Goal: Book appointment/travel/reservation

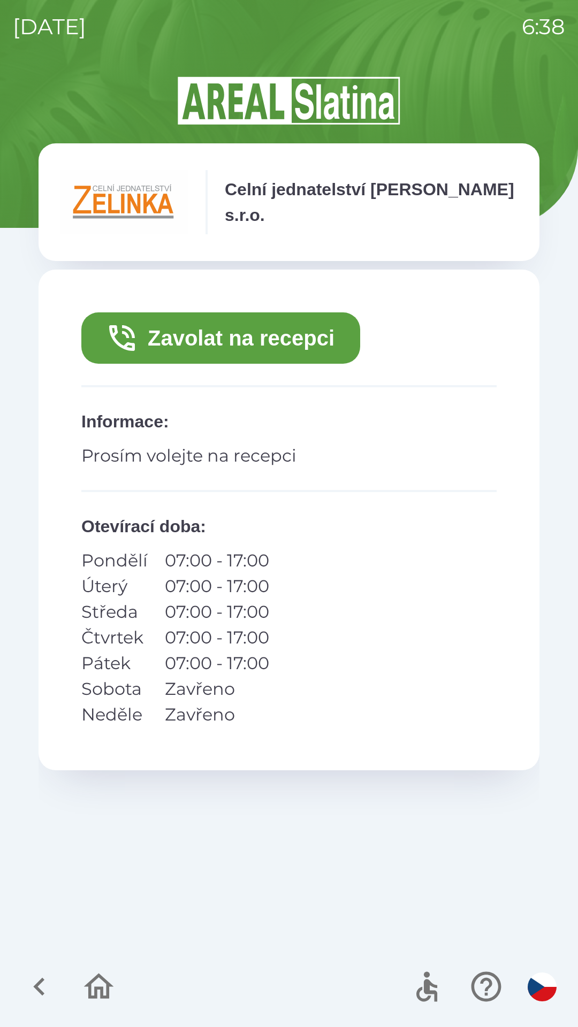
click at [268, 337] on button "Zavolat na recepci" at bounding box center [220, 337] width 279 height 51
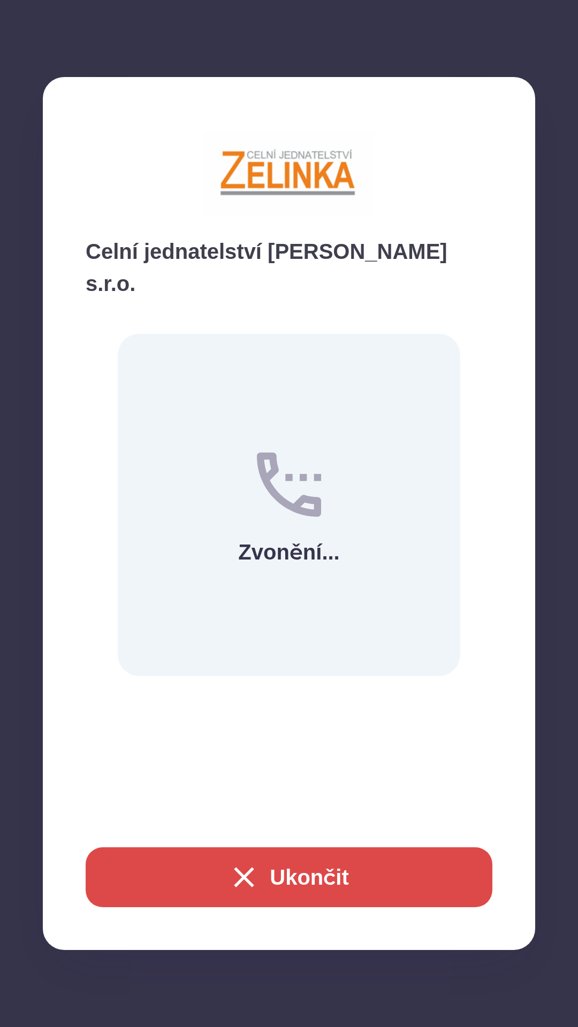
click at [281, 870] on button "Ukončit" at bounding box center [289, 877] width 406 height 60
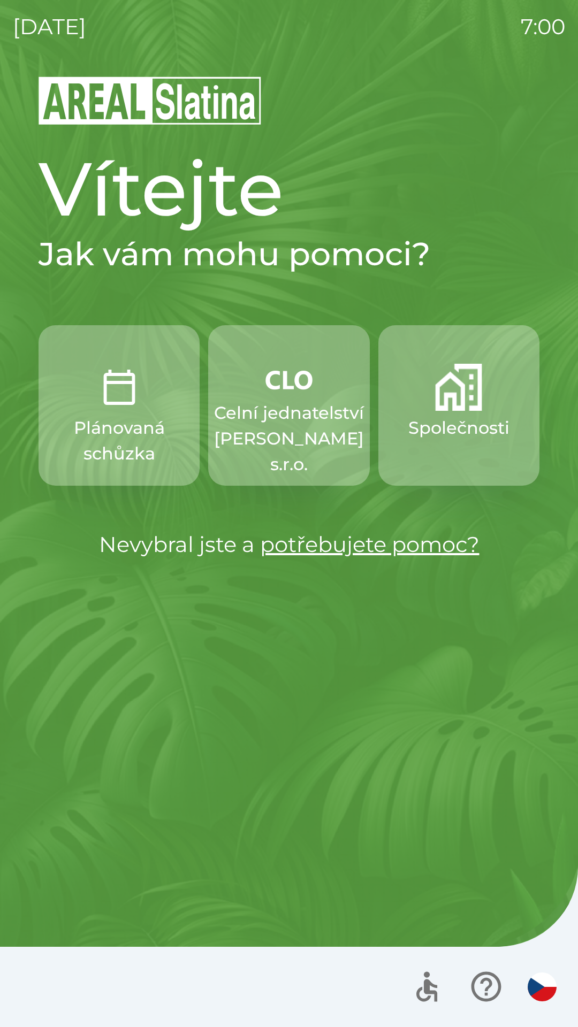
click at [285, 406] on p "Celní jednatelství [PERSON_NAME] s.r.o." at bounding box center [289, 438] width 150 height 77
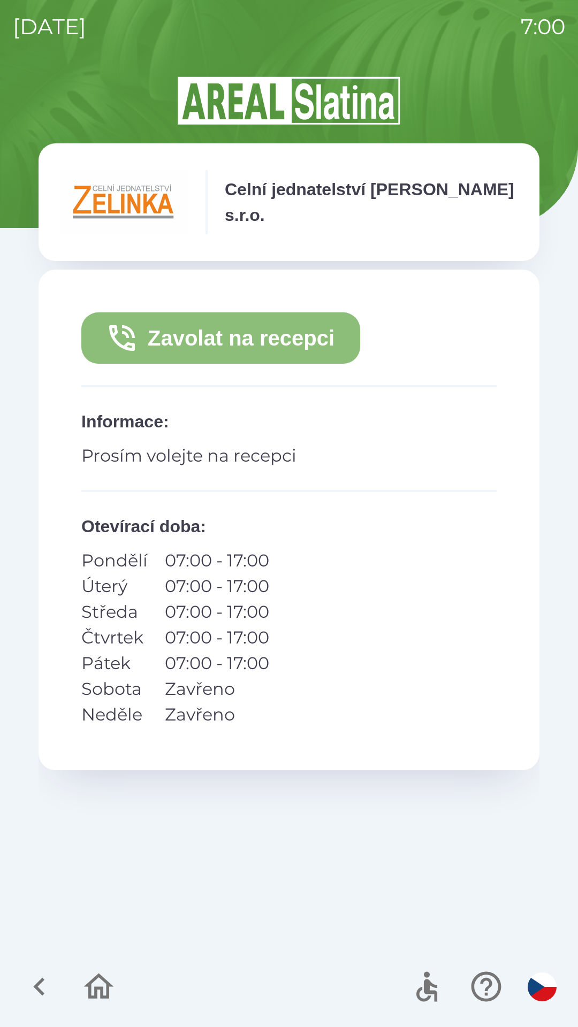
click at [236, 334] on button "Zavolat na recepci" at bounding box center [220, 337] width 279 height 51
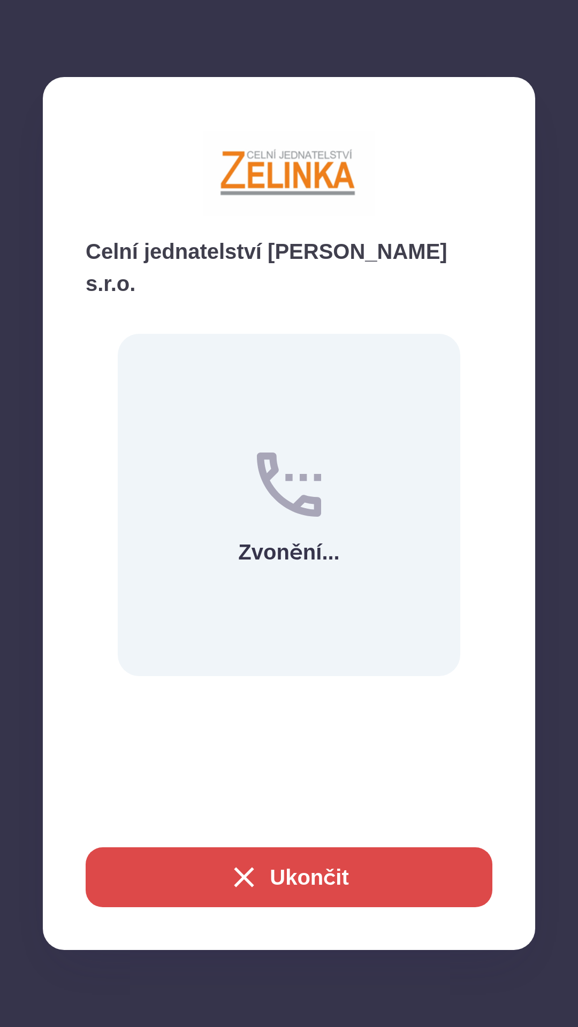
click at [294, 869] on button "Ukončit" at bounding box center [289, 877] width 406 height 60
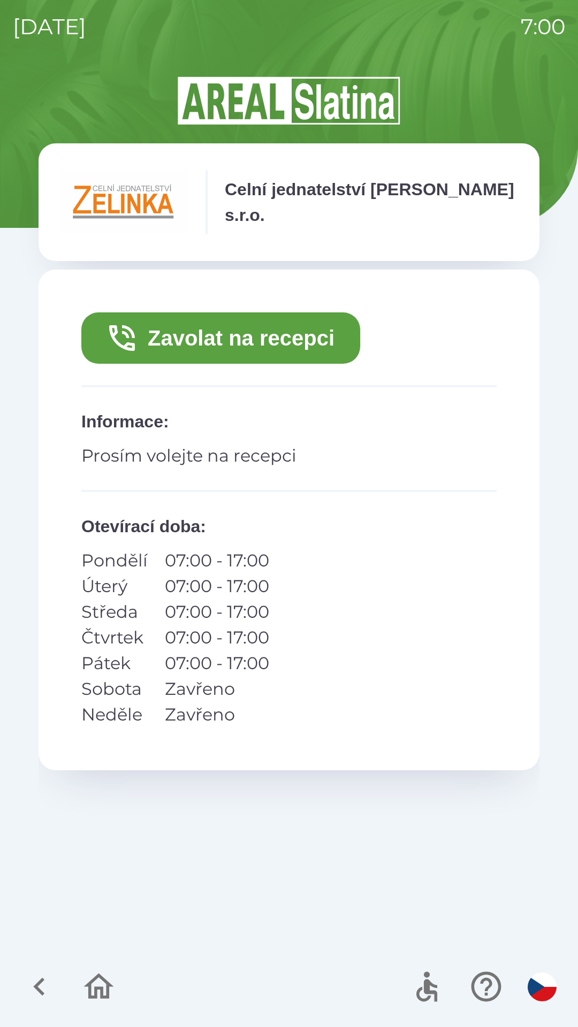
click at [234, 329] on button "Zavolat na recepci" at bounding box center [220, 337] width 279 height 51
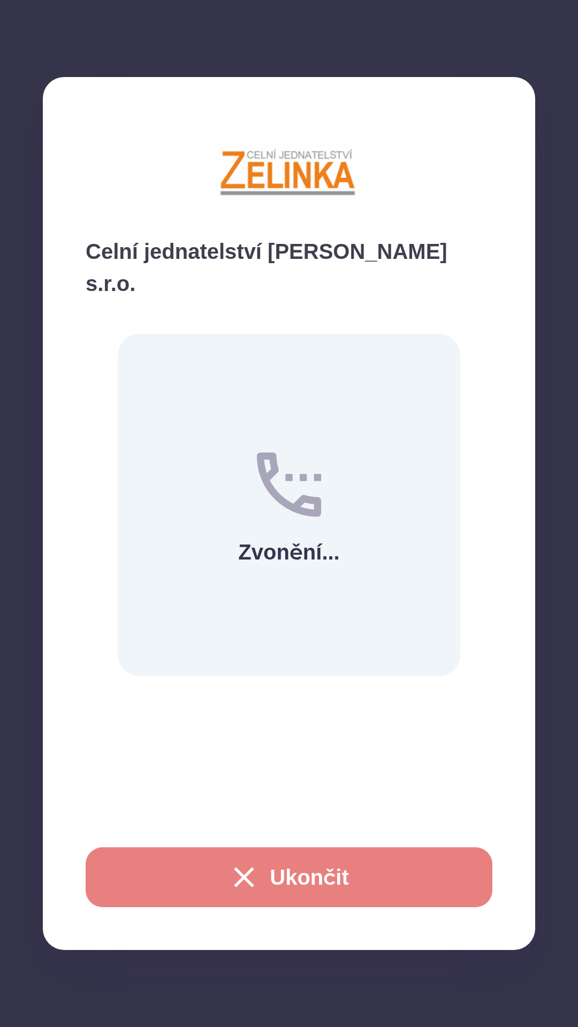
click at [281, 873] on button "Ukončit" at bounding box center [289, 877] width 406 height 60
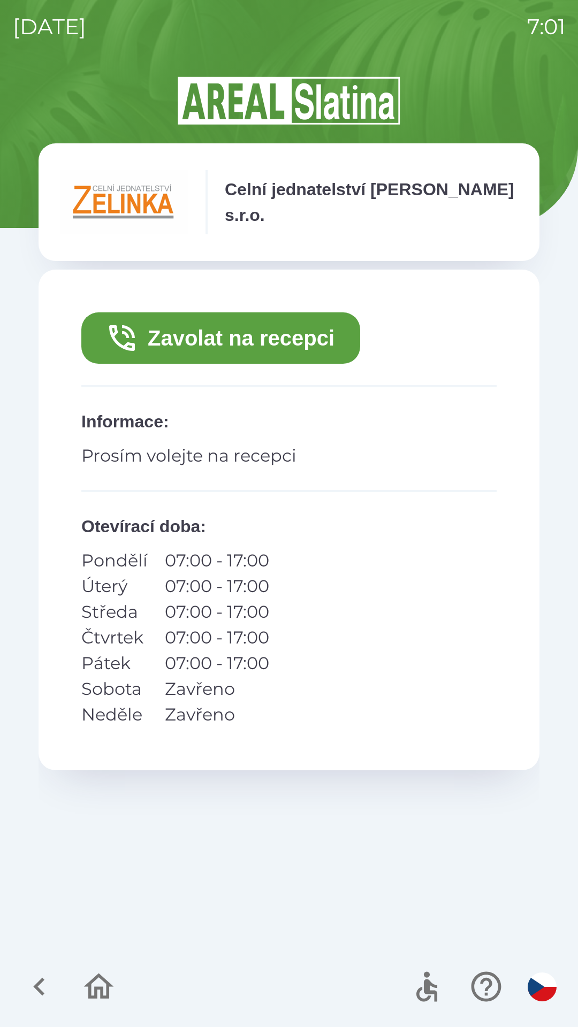
click at [280, 329] on button "Zavolat na recepci" at bounding box center [220, 337] width 279 height 51
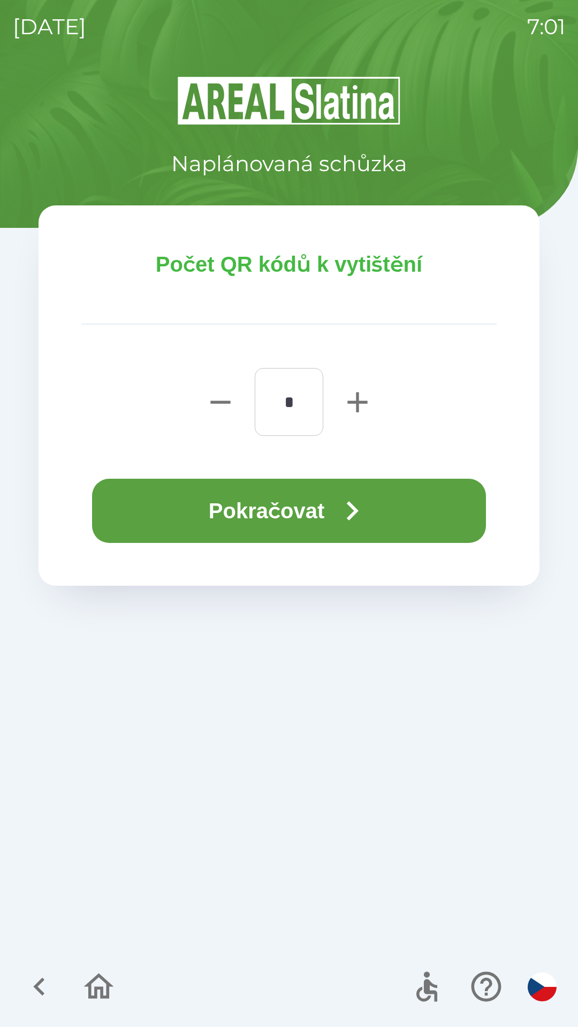
click at [332, 512] on button "Pokračovat" at bounding box center [289, 511] width 394 height 64
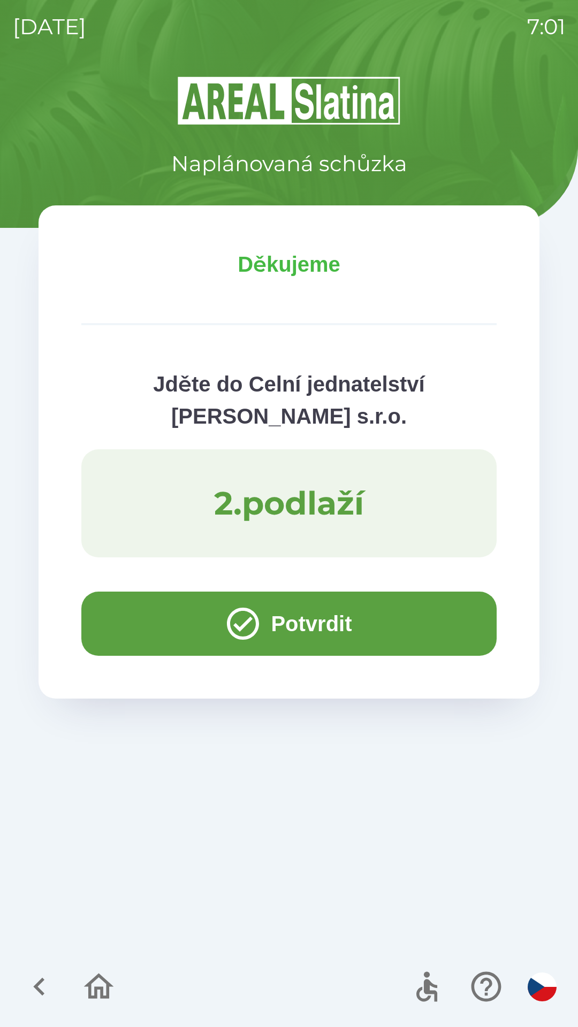
click at [321, 622] on button "Potvrdit" at bounding box center [288, 624] width 415 height 64
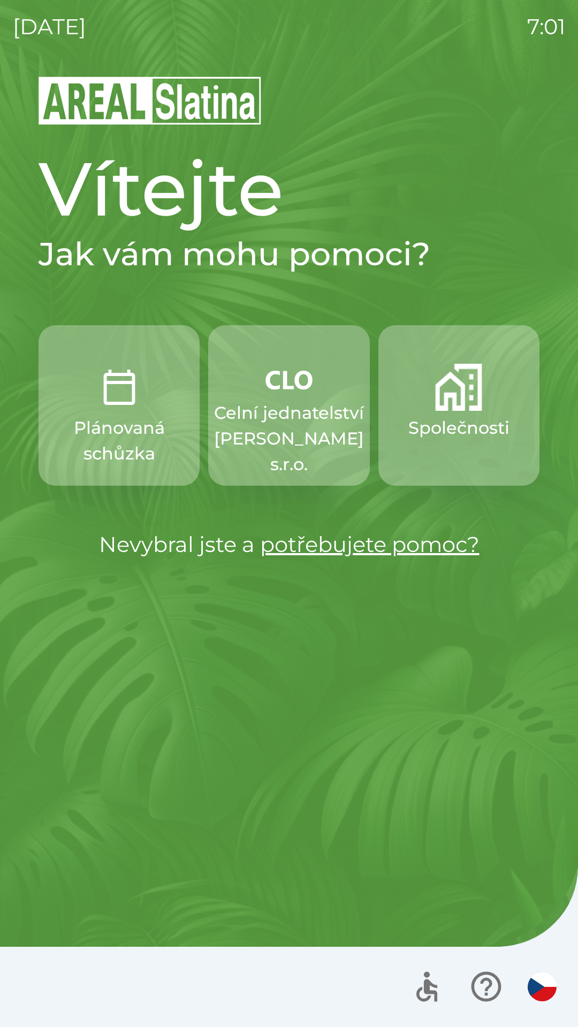
click at [300, 444] on p "Celní jednatelství [PERSON_NAME] s.r.o." at bounding box center [289, 438] width 150 height 77
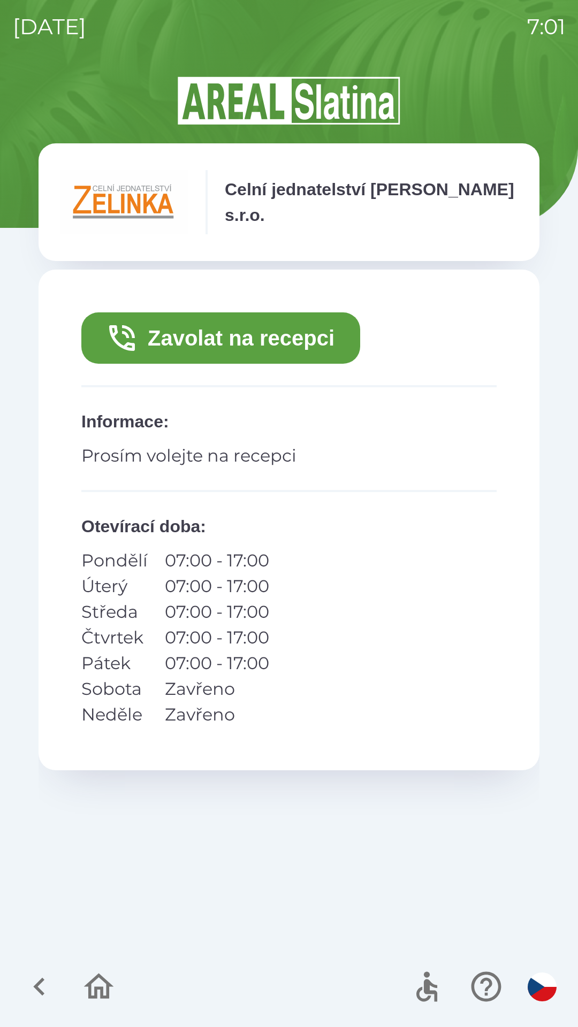
click at [290, 340] on button "Zavolat na recepci" at bounding box center [220, 337] width 279 height 51
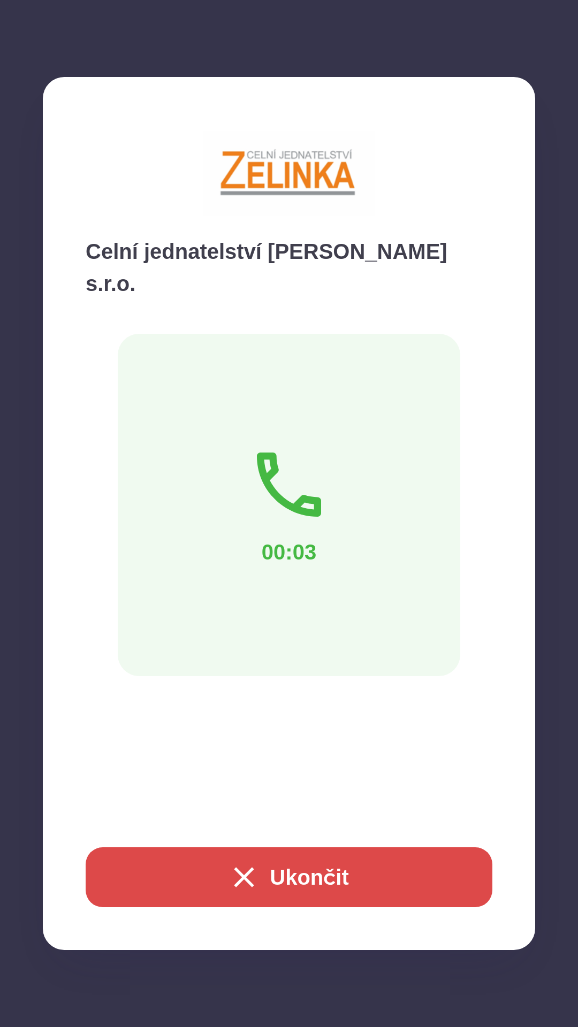
click at [334, 874] on button "Ukončit" at bounding box center [289, 877] width 406 height 60
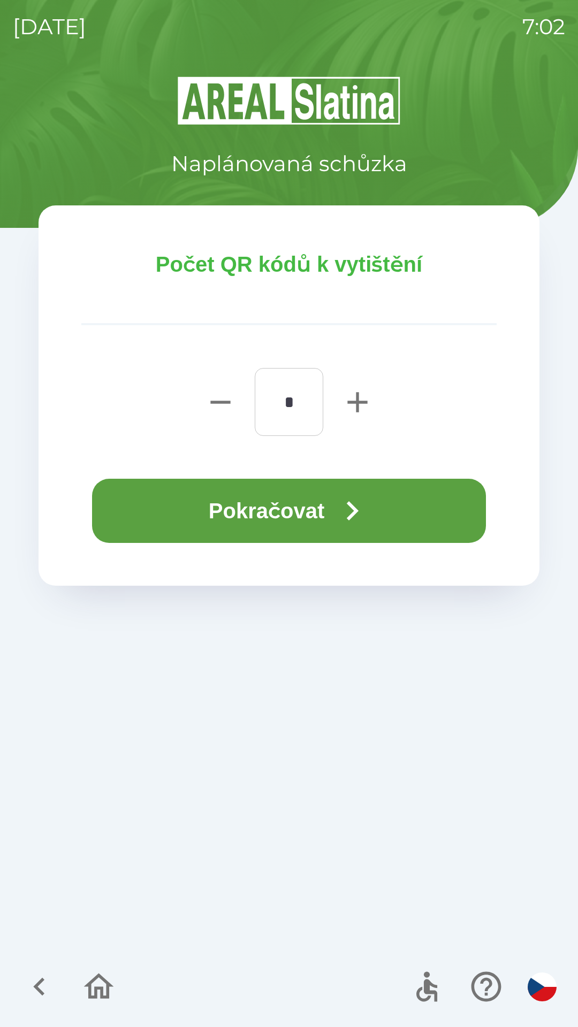
click at [355, 525] on icon "button" at bounding box center [352, 511] width 39 height 39
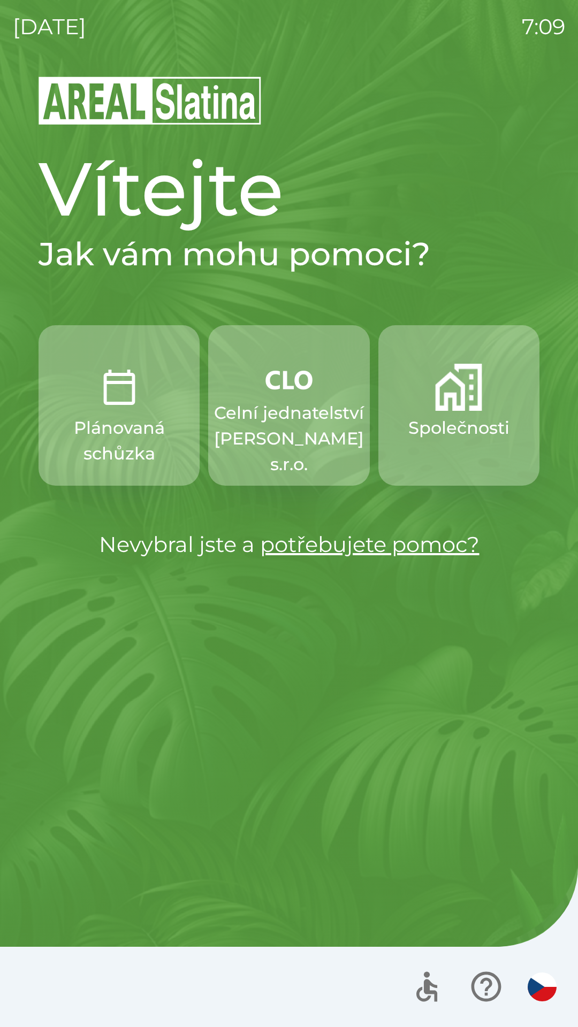
click at [270, 416] on p "Celní jednatelství [PERSON_NAME] s.r.o." at bounding box center [289, 438] width 150 height 77
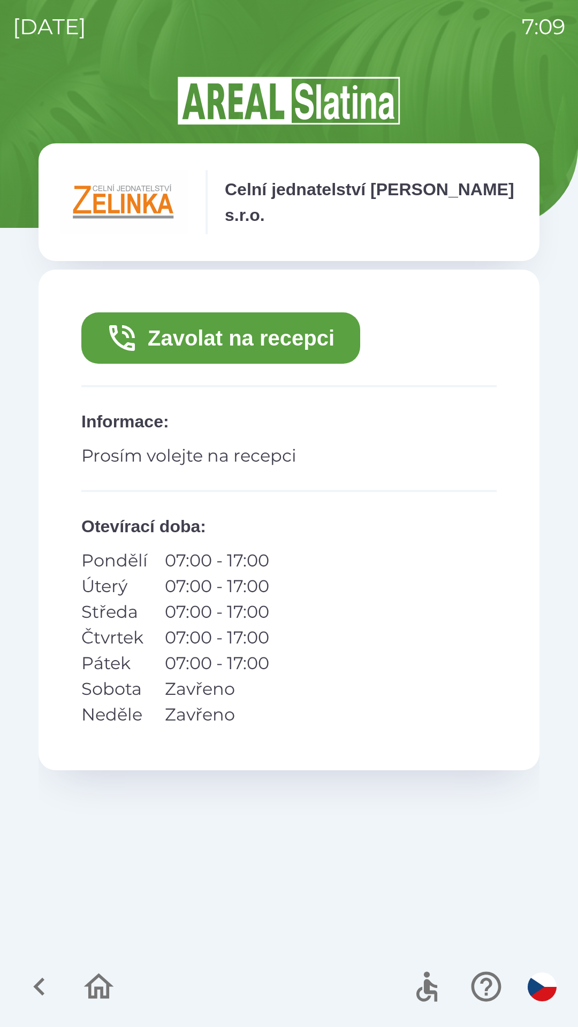
click at [213, 337] on button "Zavolat na recepci" at bounding box center [220, 337] width 279 height 51
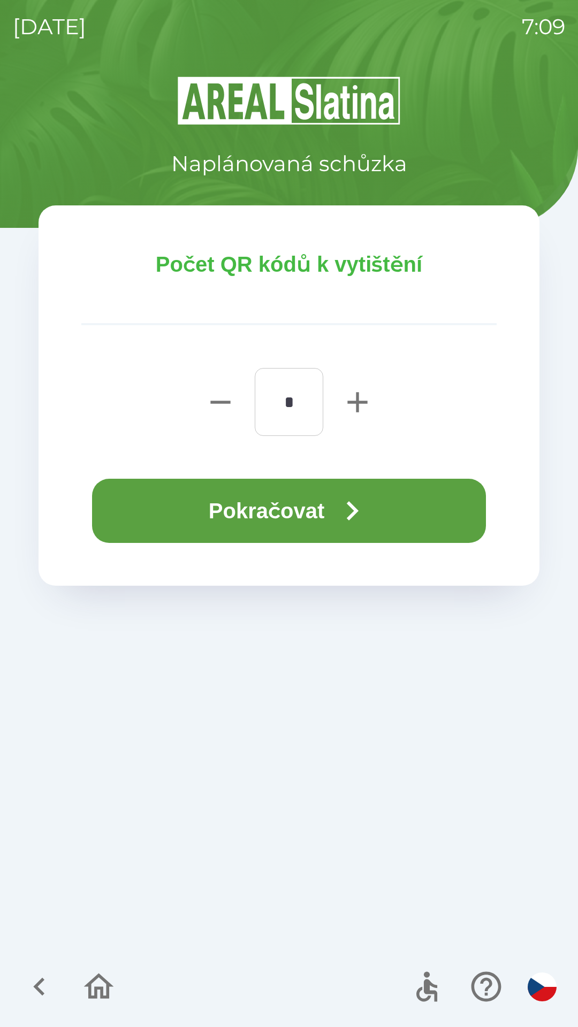
click at [239, 512] on button "Pokračovat" at bounding box center [289, 511] width 394 height 64
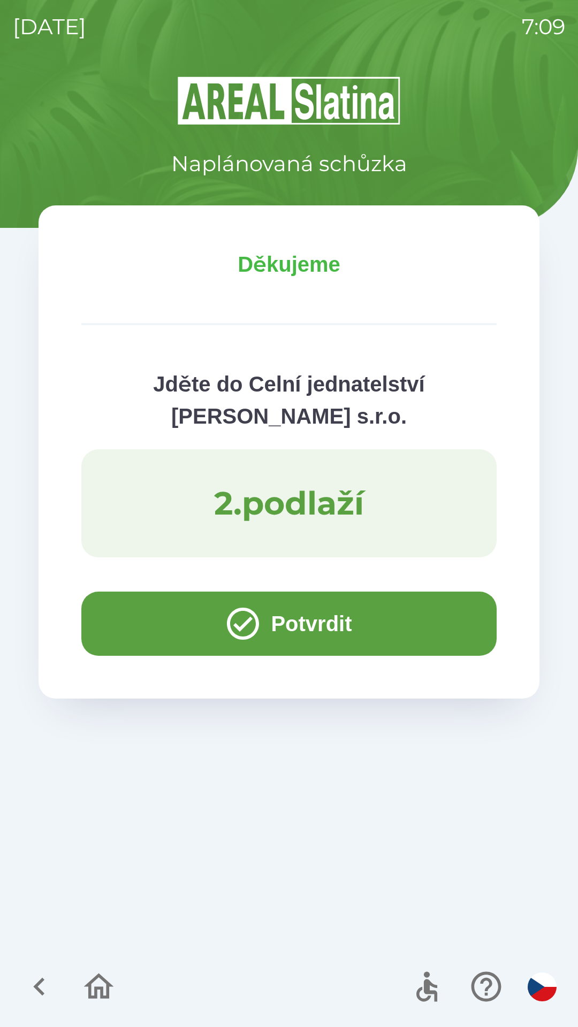
click at [128, 635] on button "Potvrdit" at bounding box center [288, 624] width 415 height 64
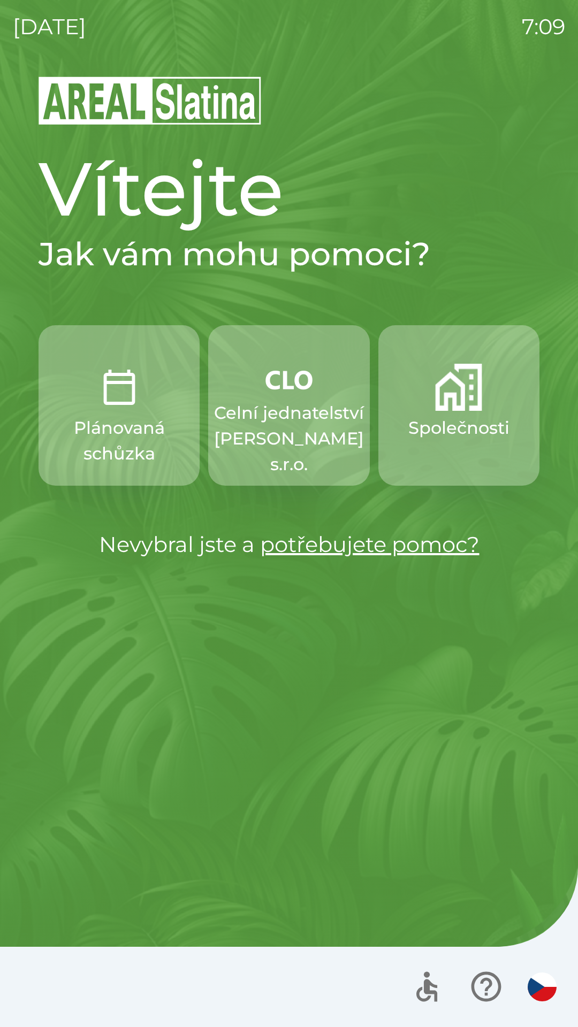
click at [269, 418] on p "Celní jednatelství [PERSON_NAME] s.r.o." at bounding box center [289, 438] width 150 height 77
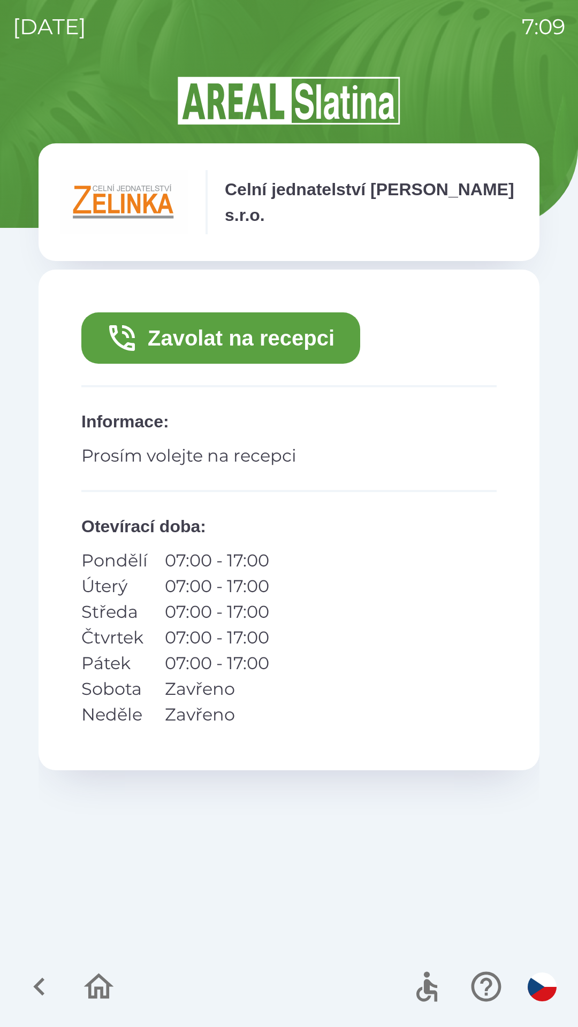
click at [212, 339] on button "Zavolat na recepci" at bounding box center [220, 337] width 279 height 51
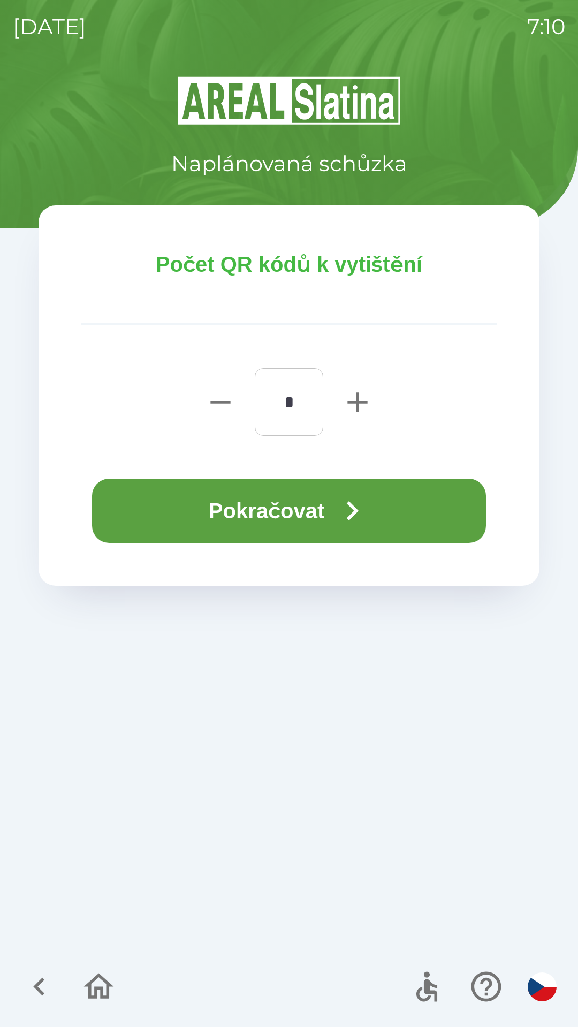
click at [226, 515] on button "Pokračovat" at bounding box center [289, 511] width 394 height 64
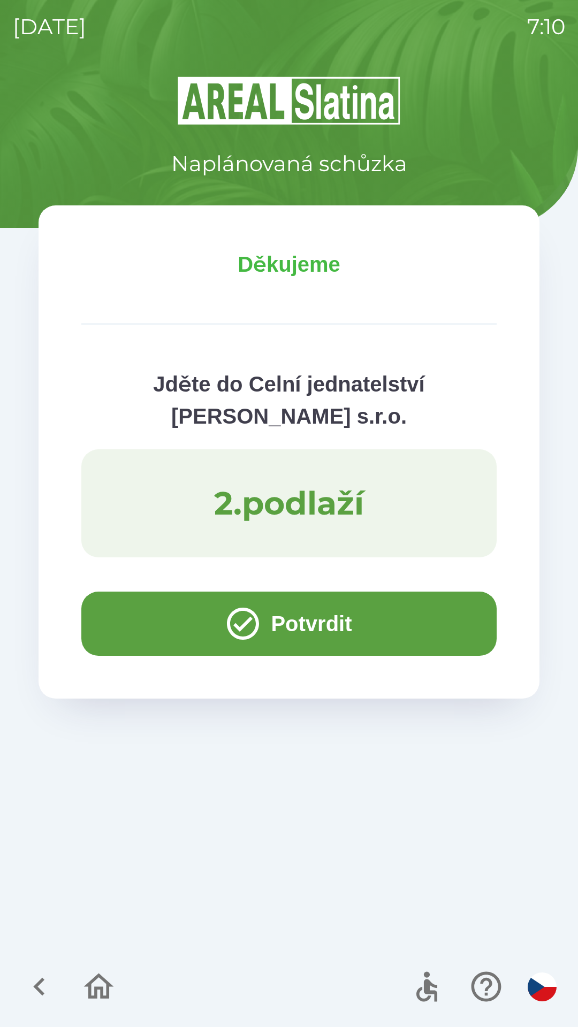
click at [129, 619] on button "Potvrdit" at bounding box center [288, 624] width 415 height 64
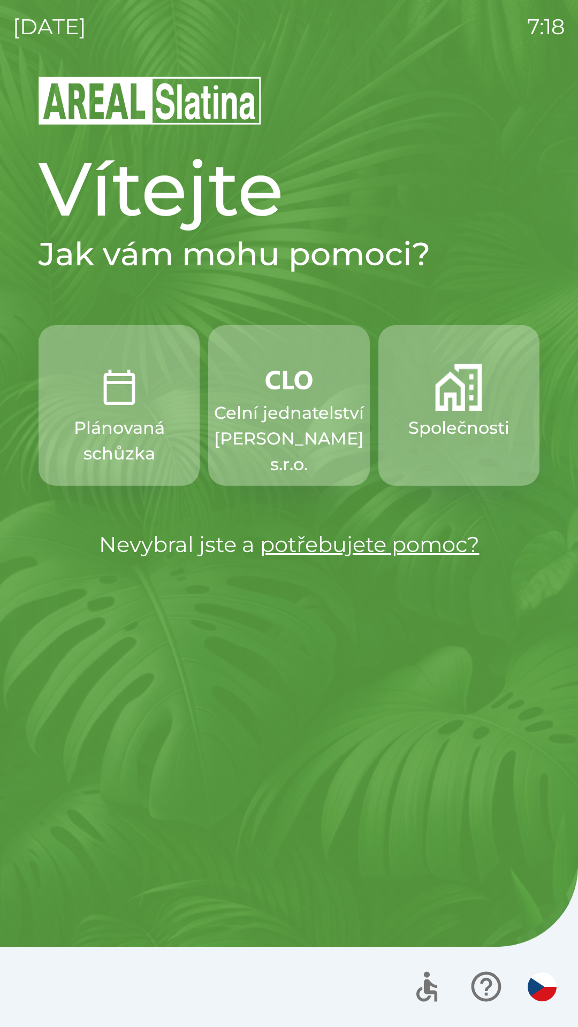
click at [281, 455] on p "Celní jednatelství [PERSON_NAME] s.r.o." at bounding box center [289, 438] width 150 height 77
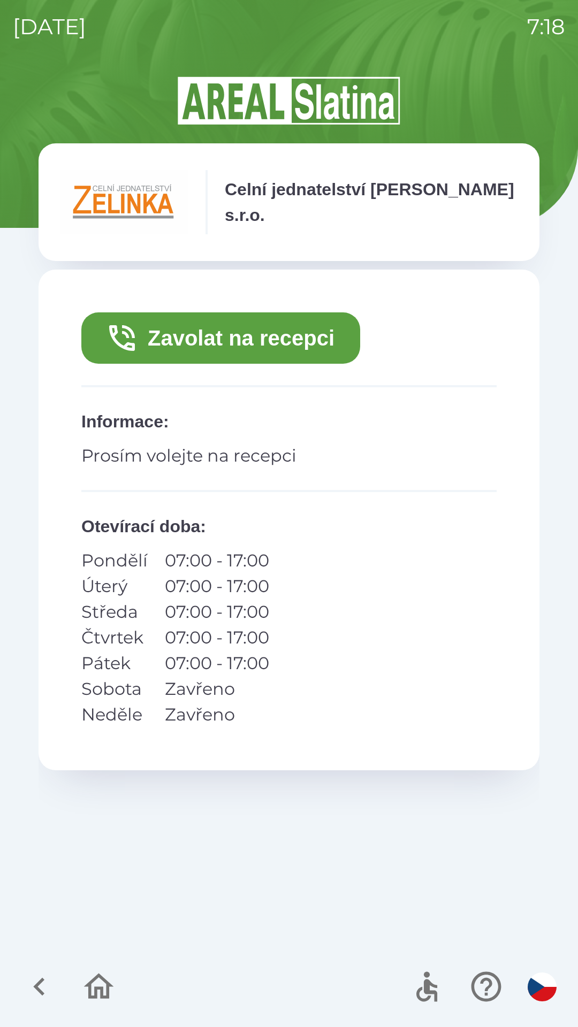
click at [236, 348] on button "Zavolat na recepci" at bounding box center [220, 337] width 279 height 51
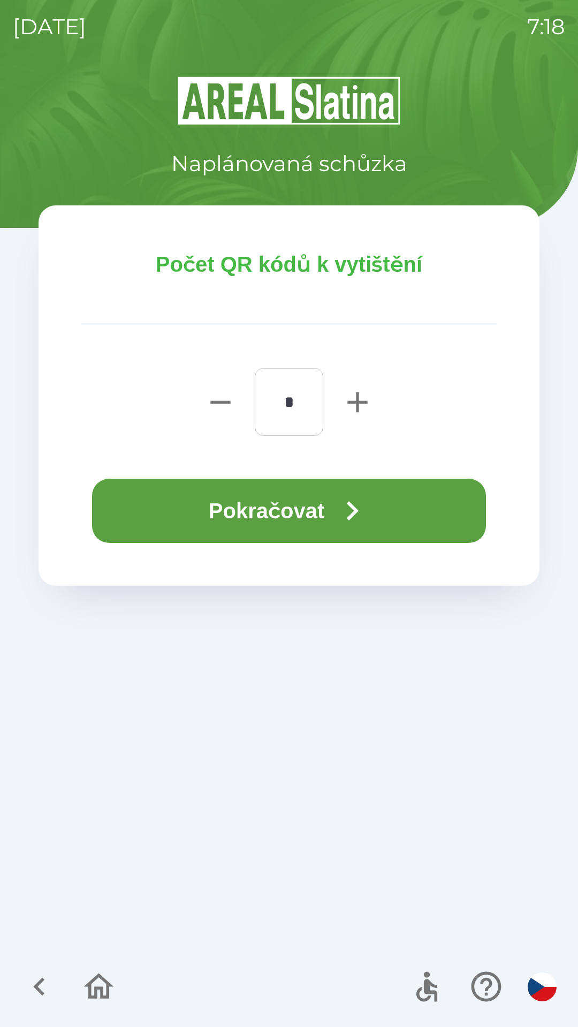
click at [301, 510] on button "Pokračovat" at bounding box center [289, 511] width 394 height 64
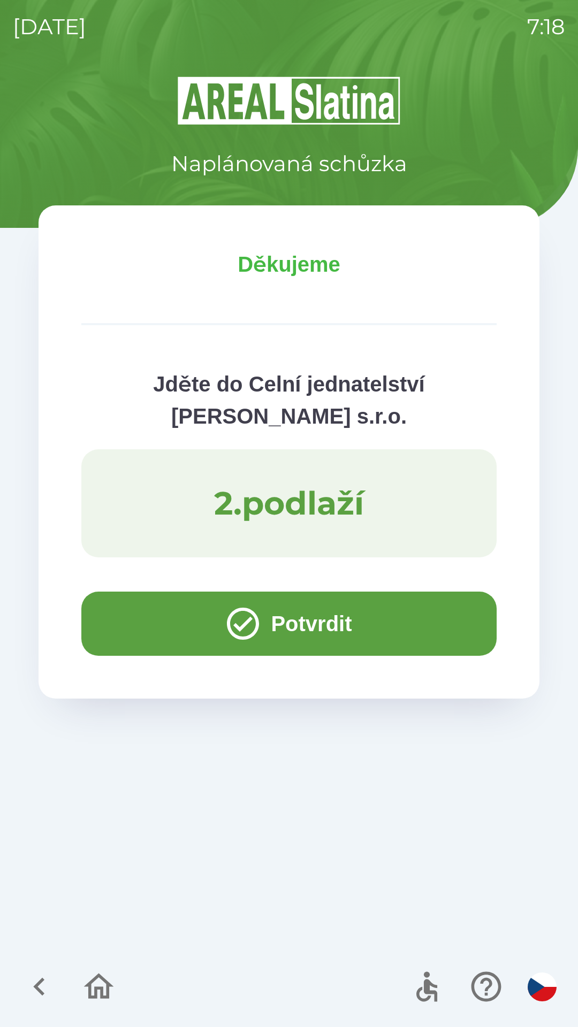
click at [127, 621] on button "Potvrdit" at bounding box center [288, 624] width 415 height 64
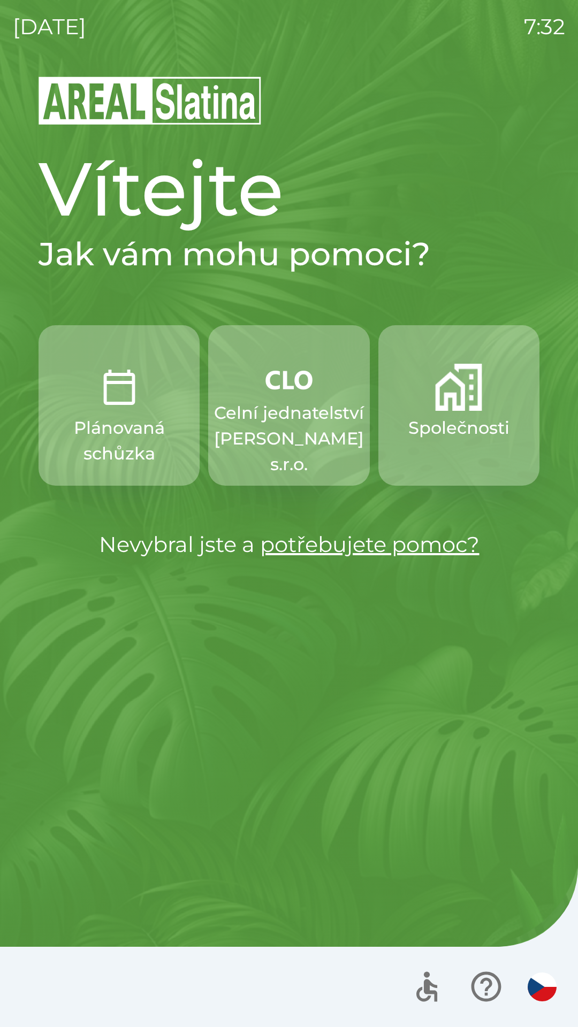
click at [265, 436] on p "Celní jednatelství [PERSON_NAME] s.r.o." at bounding box center [289, 438] width 150 height 77
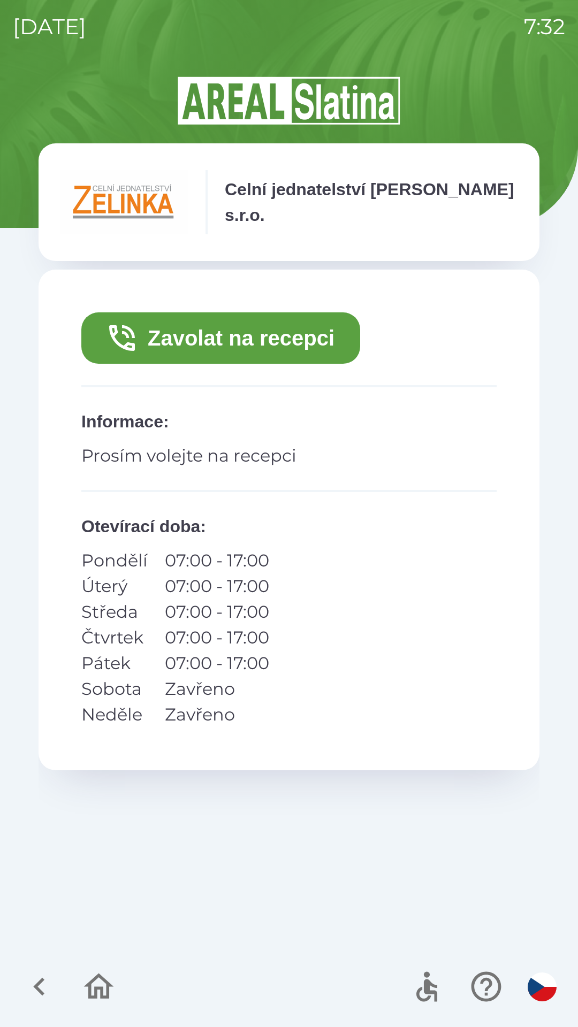
click at [195, 341] on button "Zavolat na recepci" at bounding box center [220, 337] width 279 height 51
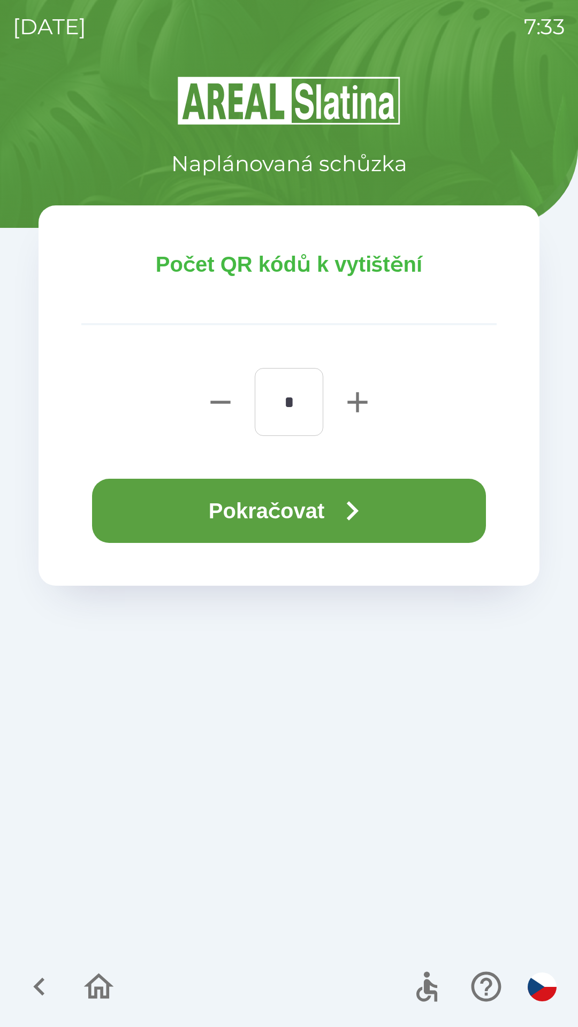
click at [225, 505] on button "Pokračovat" at bounding box center [289, 511] width 394 height 64
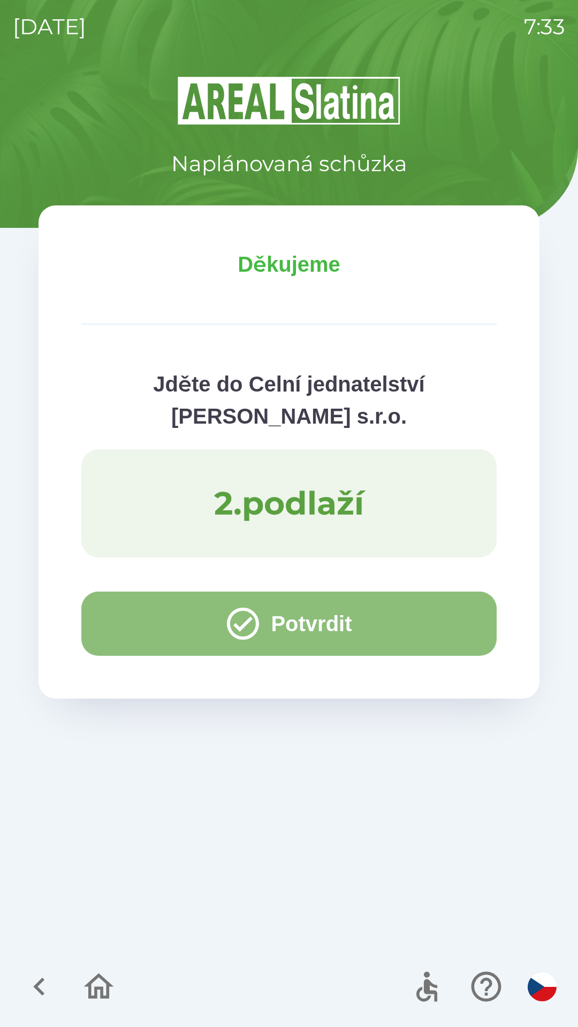
click at [148, 620] on button "Potvrdit" at bounding box center [288, 624] width 415 height 64
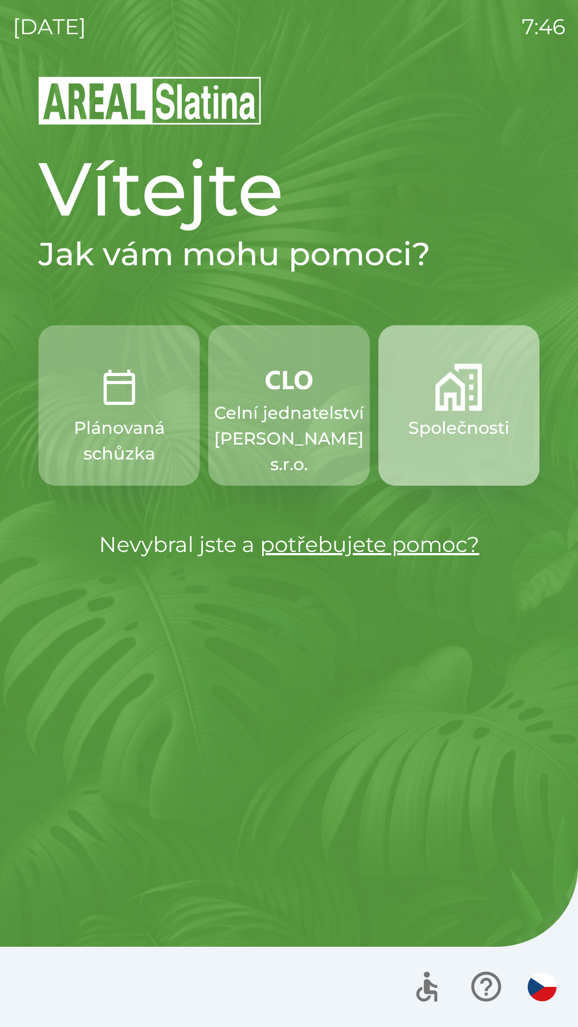
click at [443, 416] on p "Společnosti" at bounding box center [458, 428] width 101 height 26
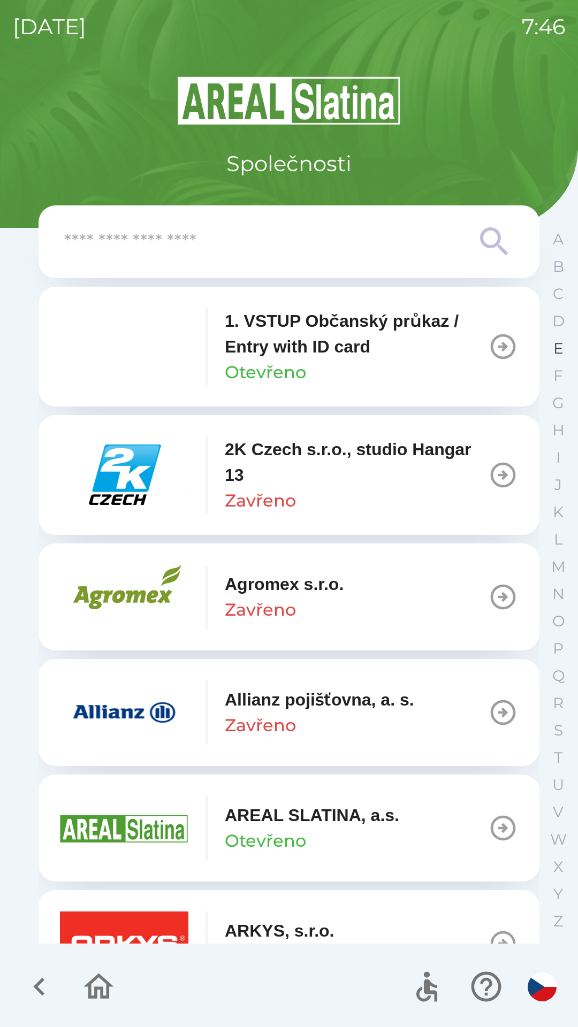
click at [546, 352] on button "E" at bounding box center [557, 348] width 27 height 27
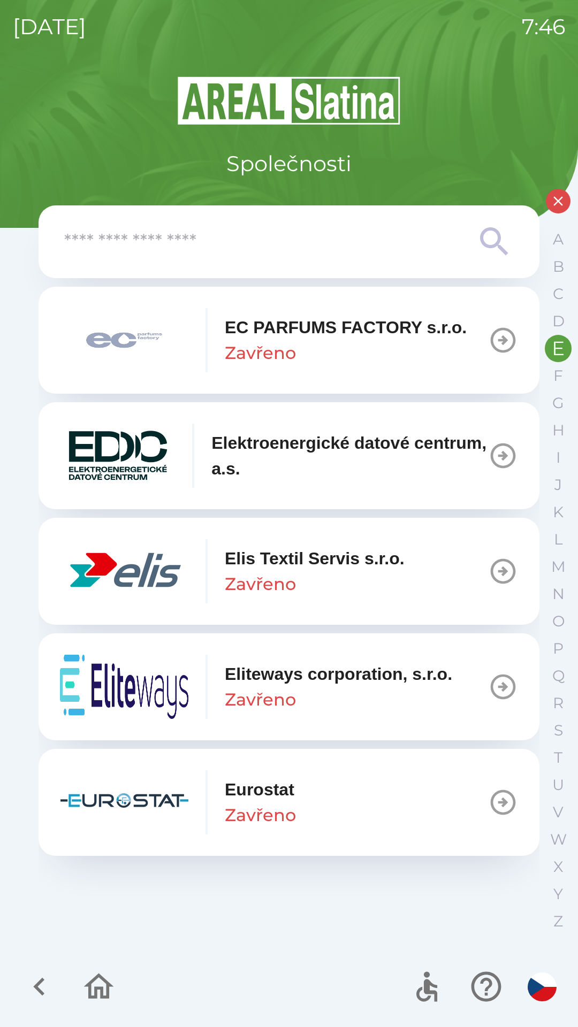
click at [245, 576] on p "Zavřeno" at bounding box center [260, 584] width 71 height 26
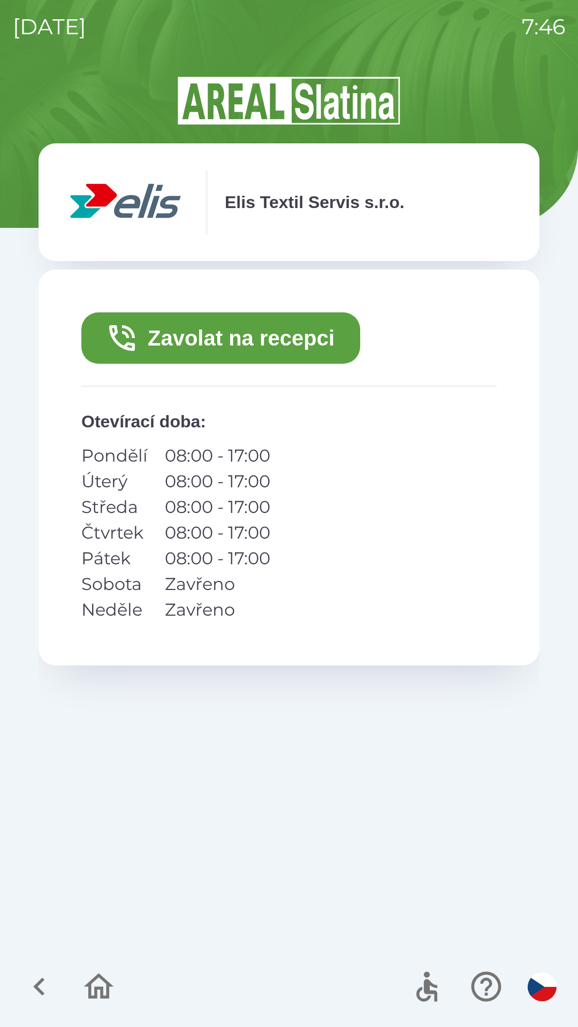
click at [206, 337] on button "Zavolat na recepci" at bounding box center [220, 337] width 279 height 51
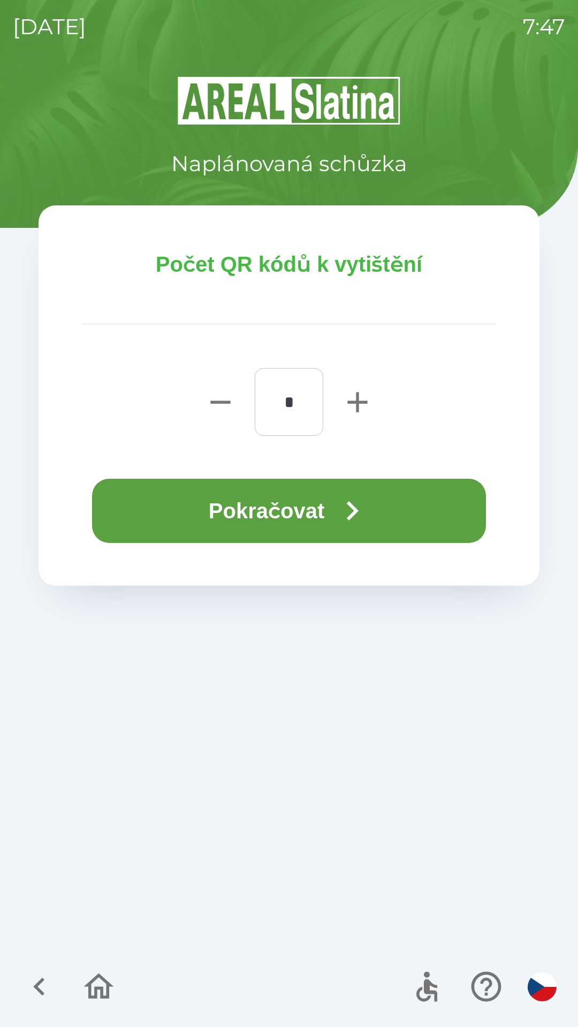
click at [216, 511] on button "Pokračovat" at bounding box center [289, 511] width 394 height 64
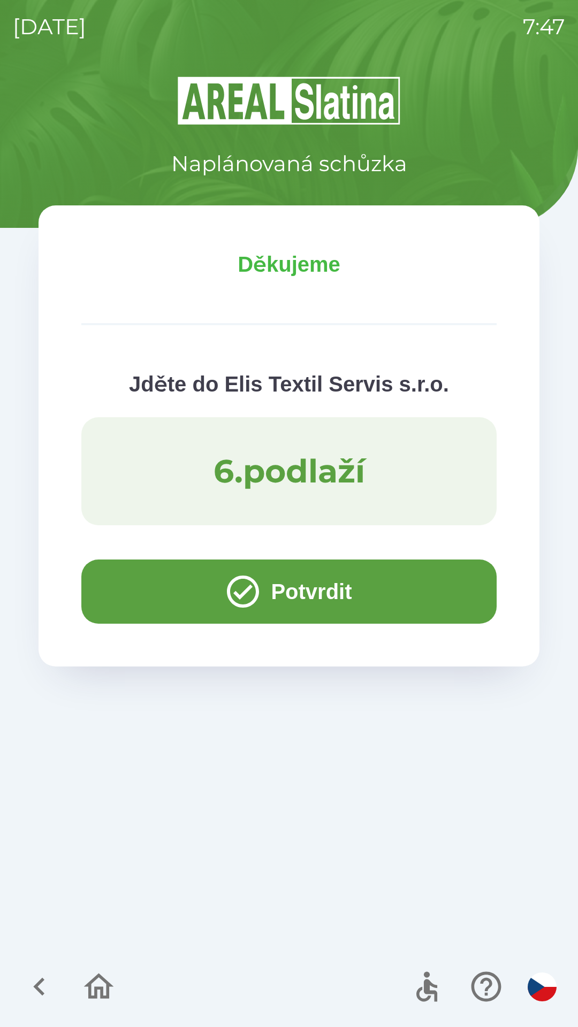
click at [148, 586] on button "Potvrdit" at bounding box center [288, 591] width 415 height 64
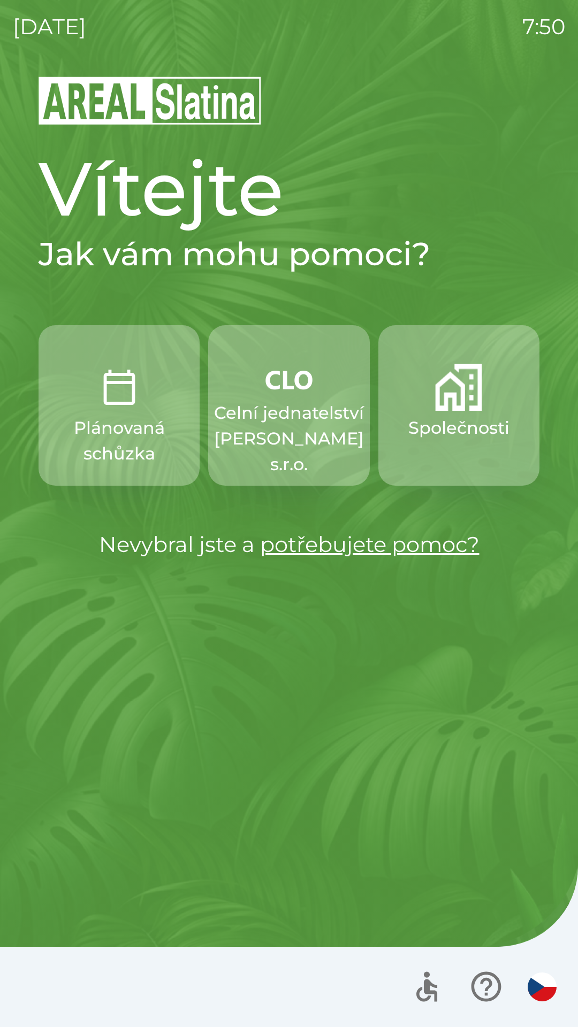
click at [451, 402] on img "button" at bounding box center [458, 387] width 47 height 47
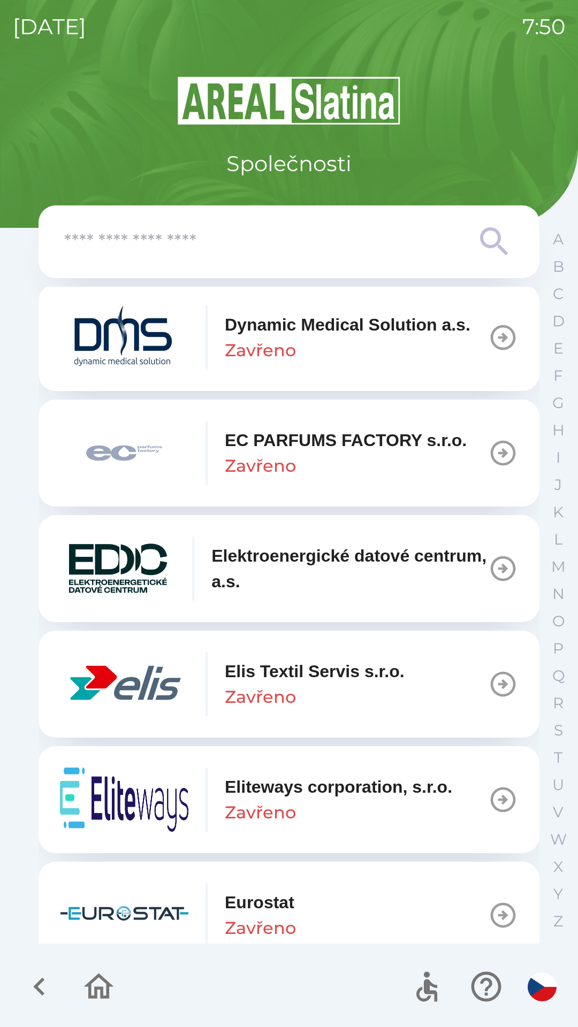
scroll to position [2675, 0]
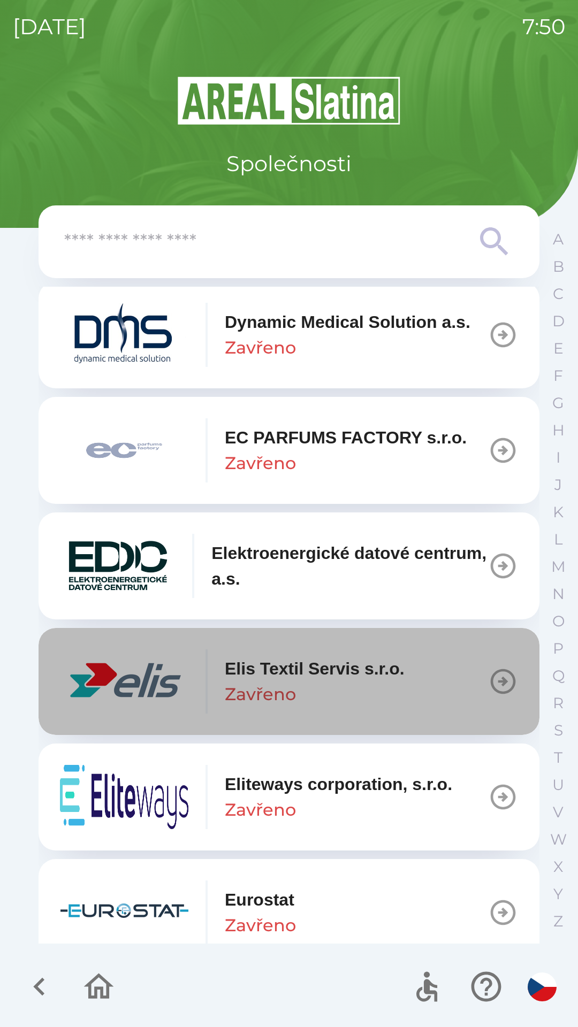
click at [354, 695] on div "Elis Textil Servis s.r.o. Zavřeno" at bounding box center [315, 681] width 180 height 51
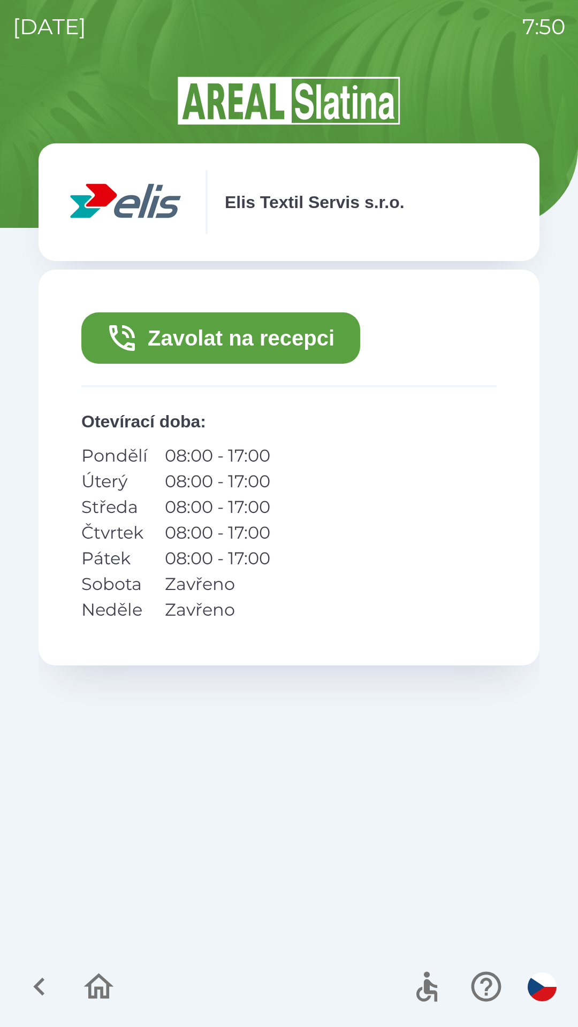
click at [230, 335] on button "Zavolat na recepci" at bounding box center [220, 337] width 279 height 51
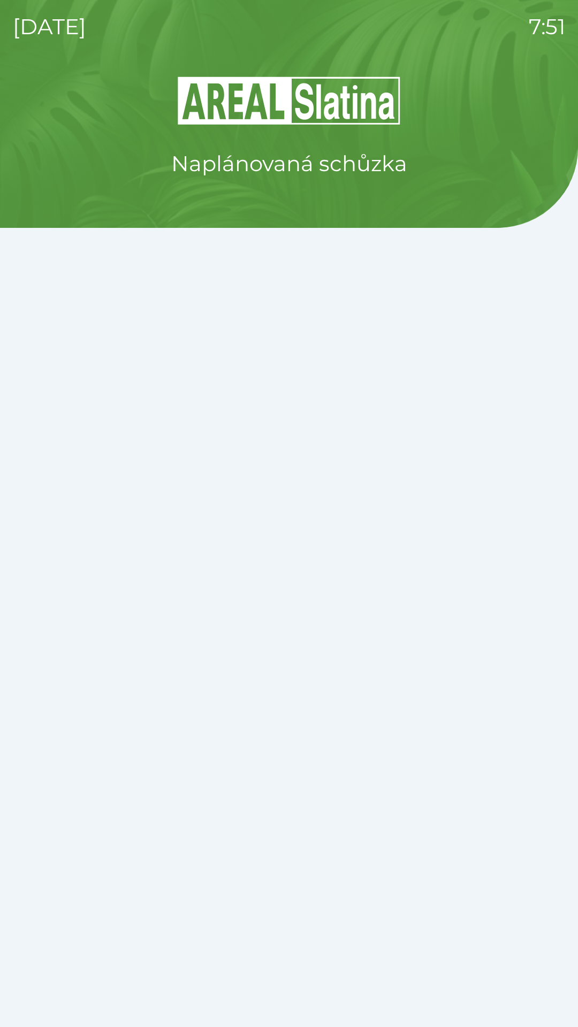
click at [281, 891] on div "Naplánovaná schůzka" at bounding box center [289, 551] width 552 height 952
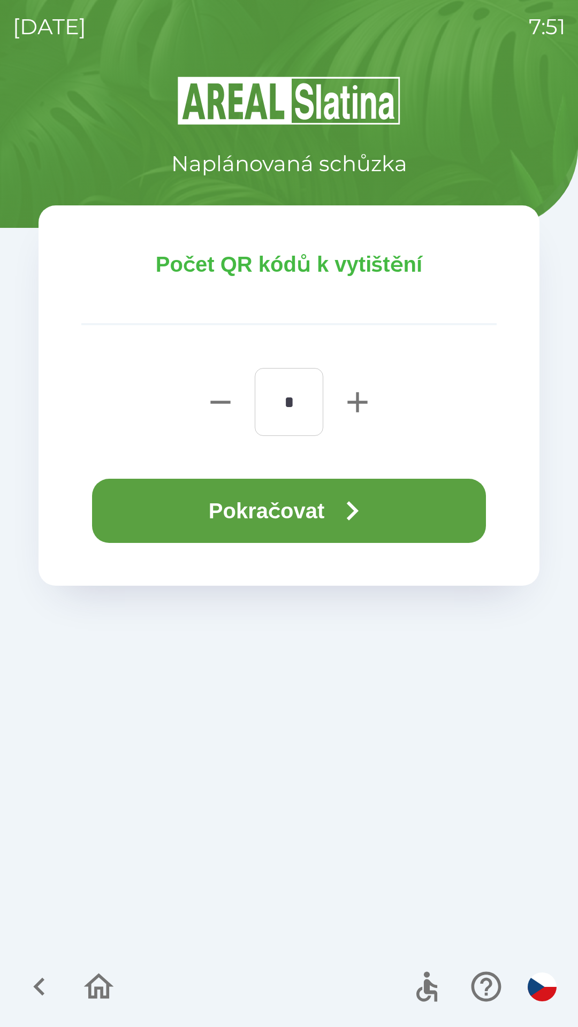
click at [226, 509] on button "Pokračovat" at bounding box center [289, 511] width 394 height 64
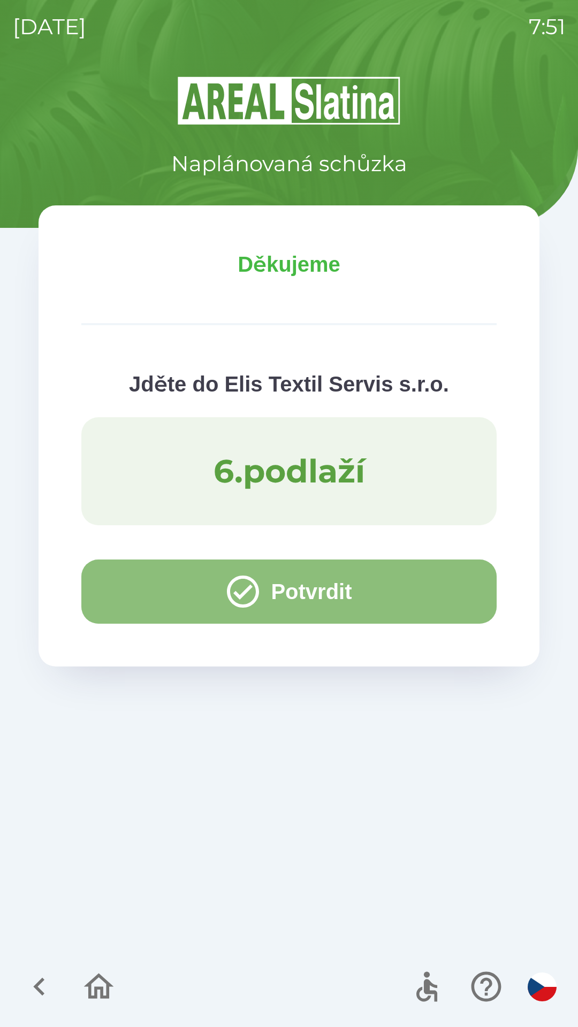
click at [163, 596] on button "Potvrdit" at bounding box center [288, 591] width 415 height 64
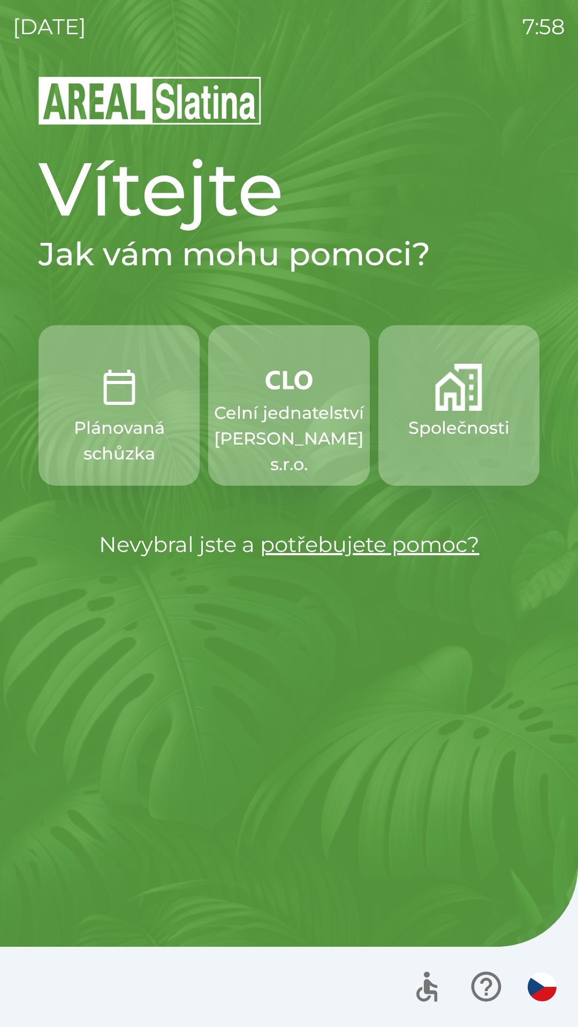
click at [451, 416] on p "Společnosti" at bounding box center [458, 428] width 101 height 26
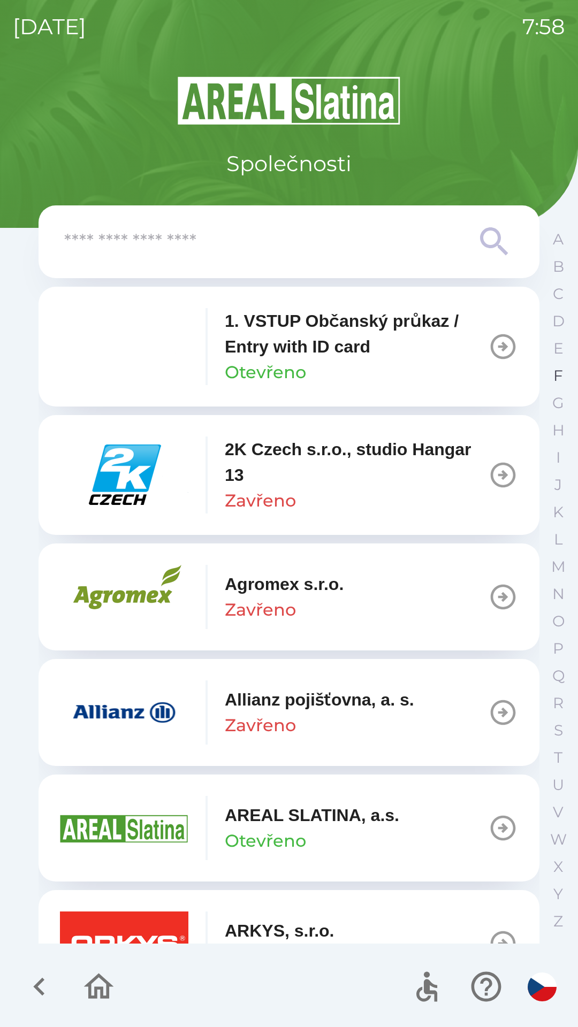
click at [549, 379] on button "F" at bounding box center [557, 375] width 27 height 27
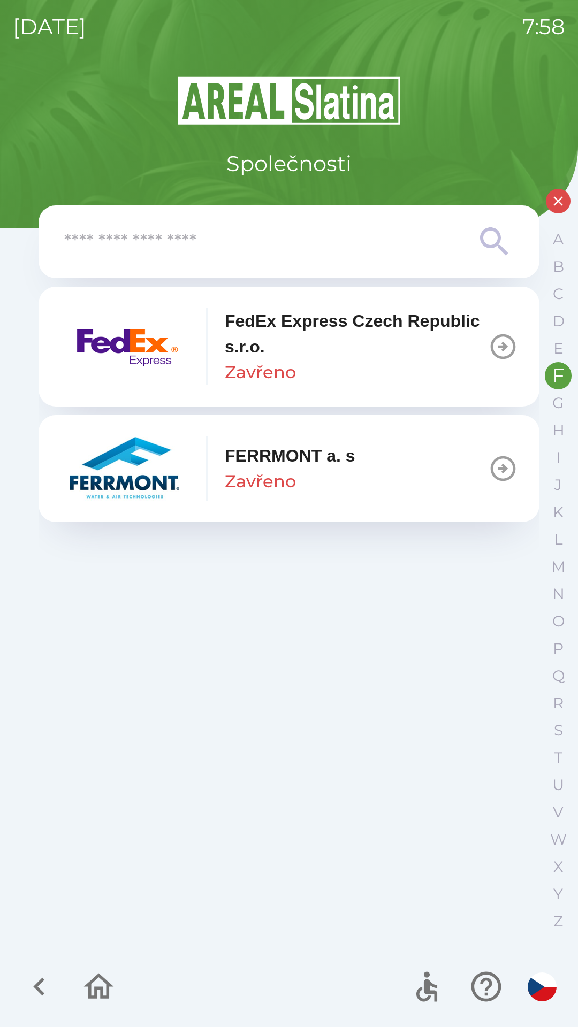
click at [295, 360] on p "Zavřeno" at bounding box center [260, 372] width 71 height 26
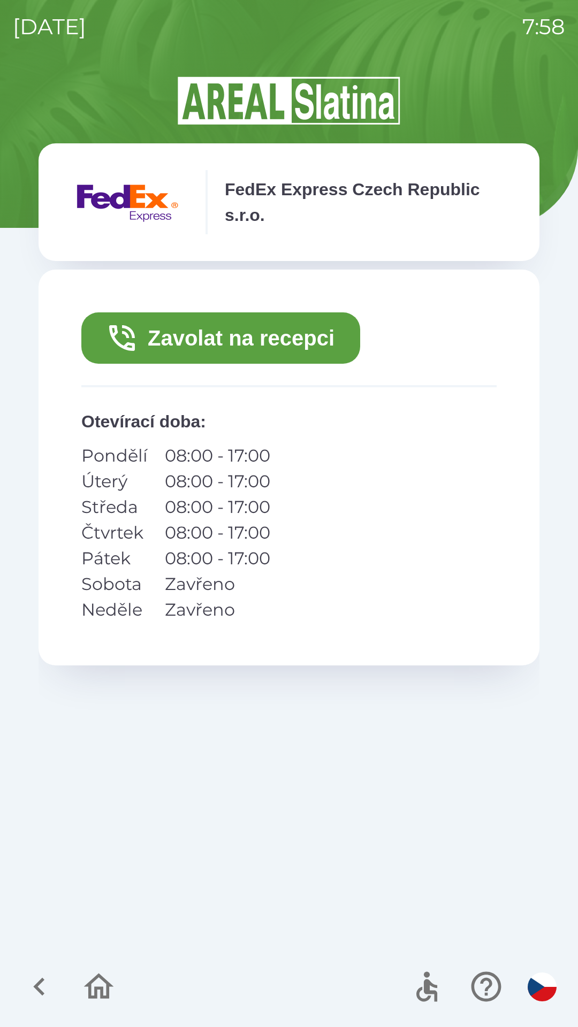
click at [250, 339] on button "Zavolat na recepci" at bounding box center [220, 337] width 279 height 51
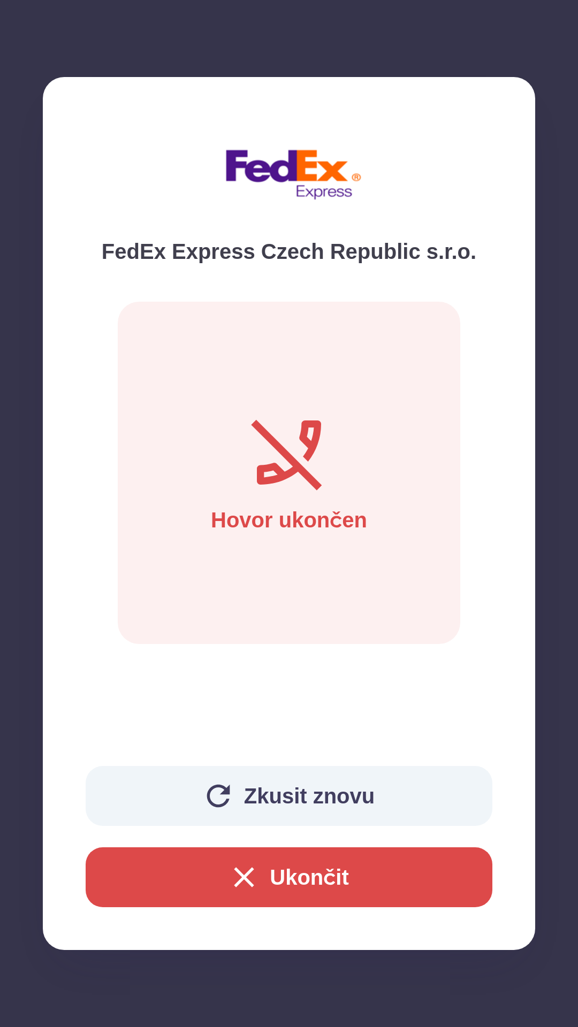
click at [286, 788] on button "Zkusit znovu" at bounding box center [289, 796] width 406 height 60
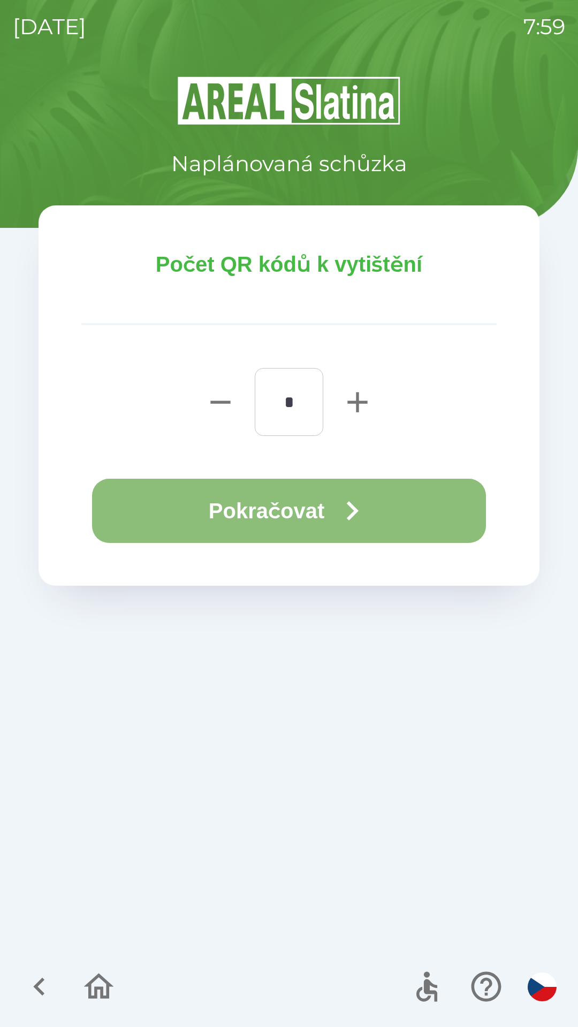
click at [204, 500] on button "Pokračovat" at bounding box center [289, 511] width 394 height 64
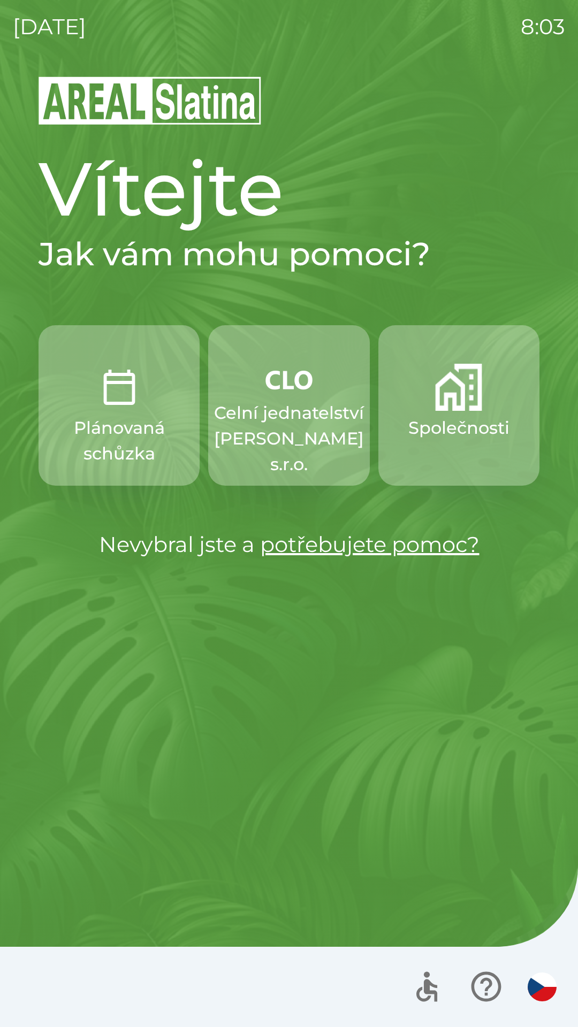
click at [305, 448] on p "Celní jednatelství [PERSON_NAME] s.r.o." at bounding box center [289, 438] width 150 height 77
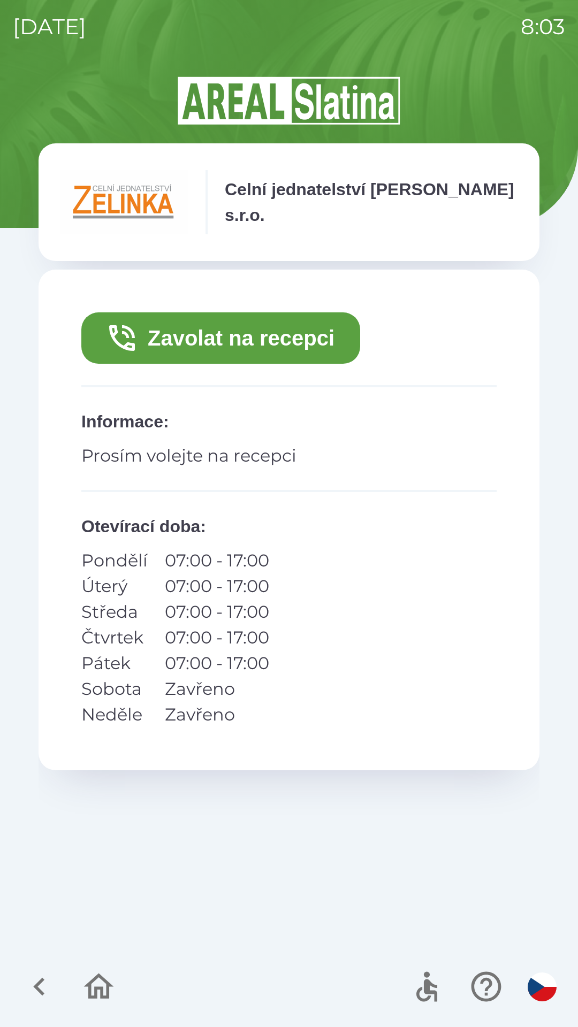
click at [311, 328] on button "Zavolat na recepci" at bounding box center [220, 337] width 279 height 51
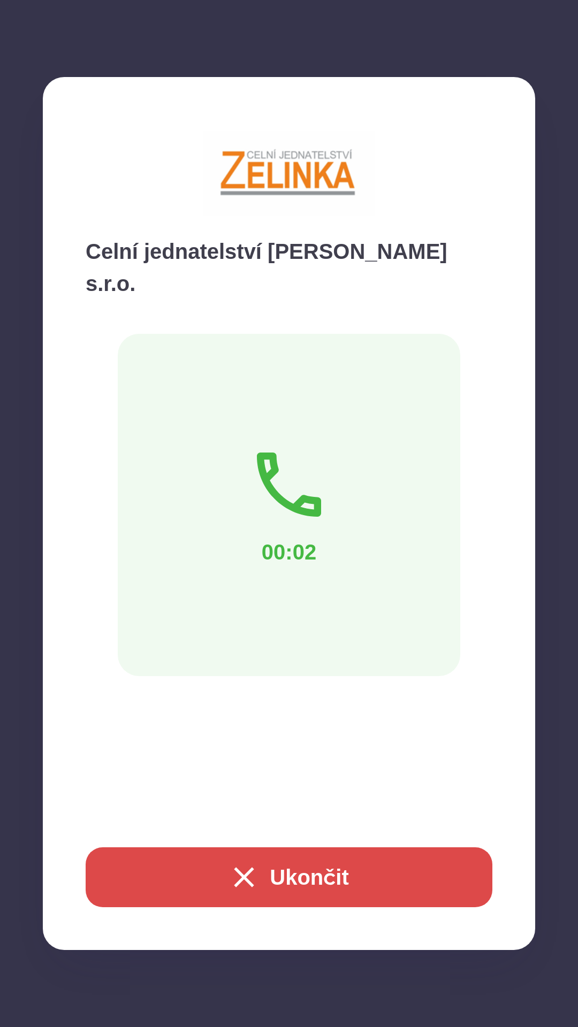
click at [371, 871] on button "Ukončit" at bounding box center [289, 877] width 406 height 60
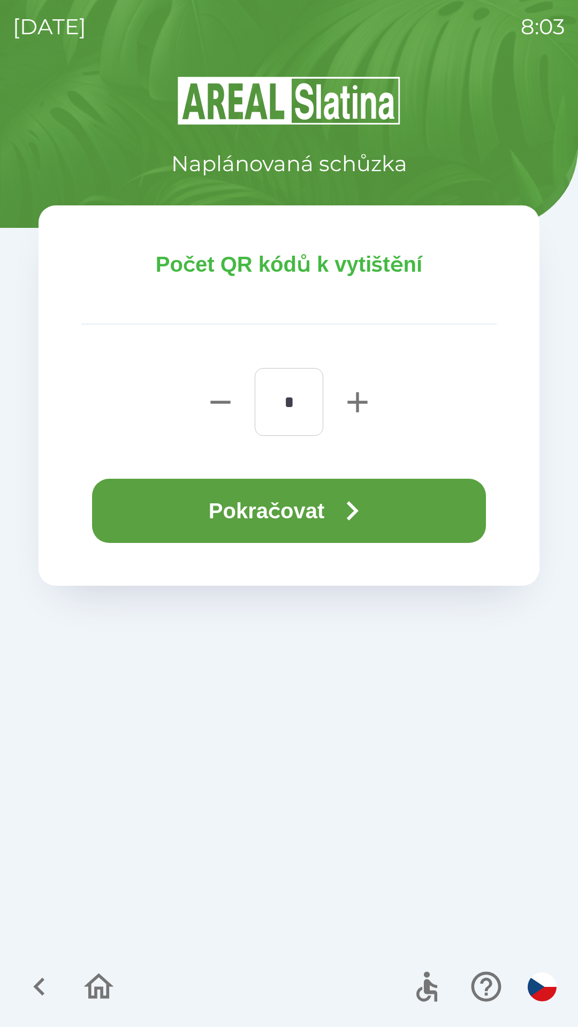
click at [337, 509] on icon "button" at bounding box center [352, 511] width 39 height 39
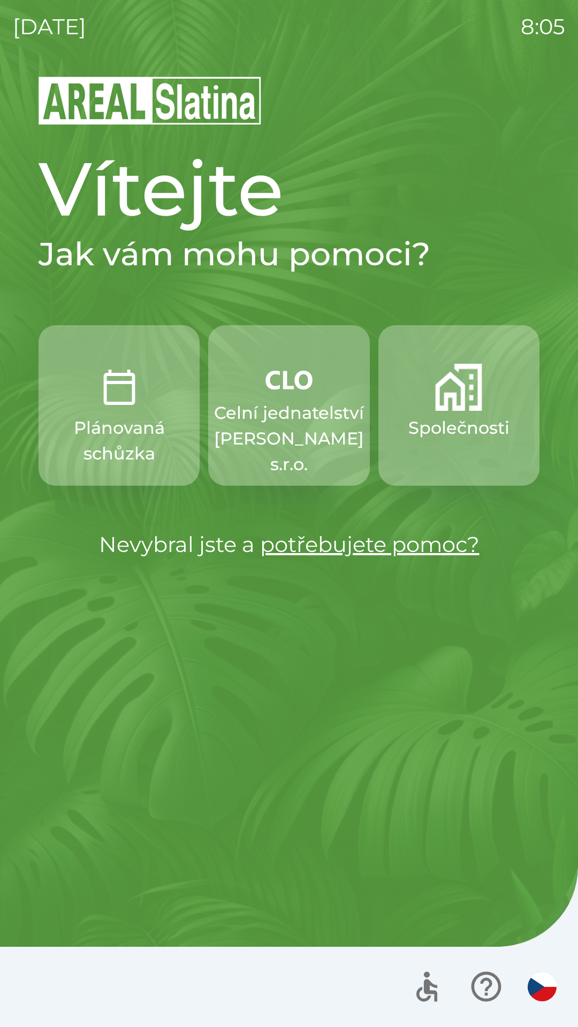
click at [262, 434] on p "Celní jednatelství [PERSON_NAME] s.r.o." at bounding box center [289, 438] width 150 height 77
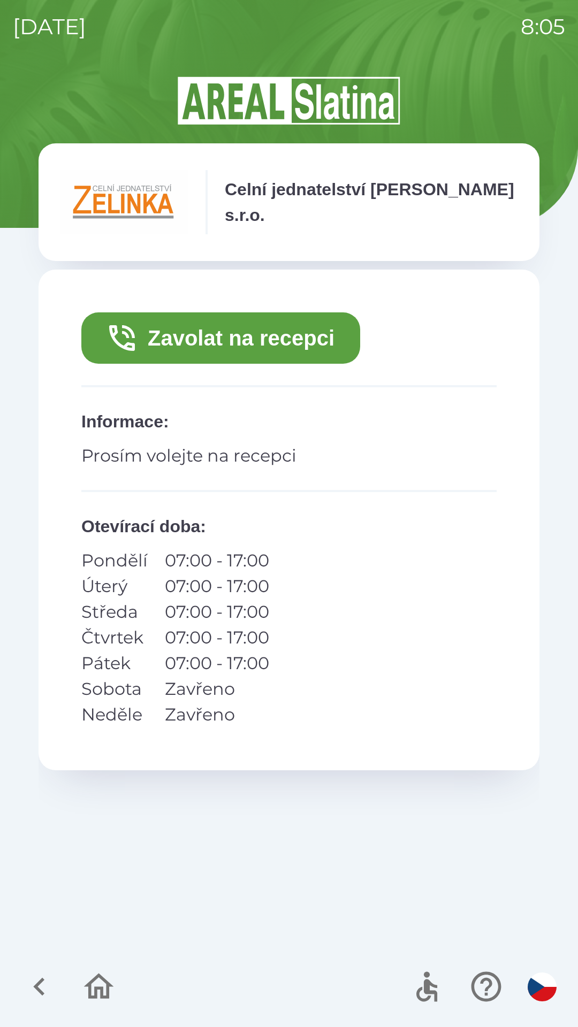
click at [196, 345] on button "Zavolat na recepci" at bounding box center [220, 337] width 279 height 51
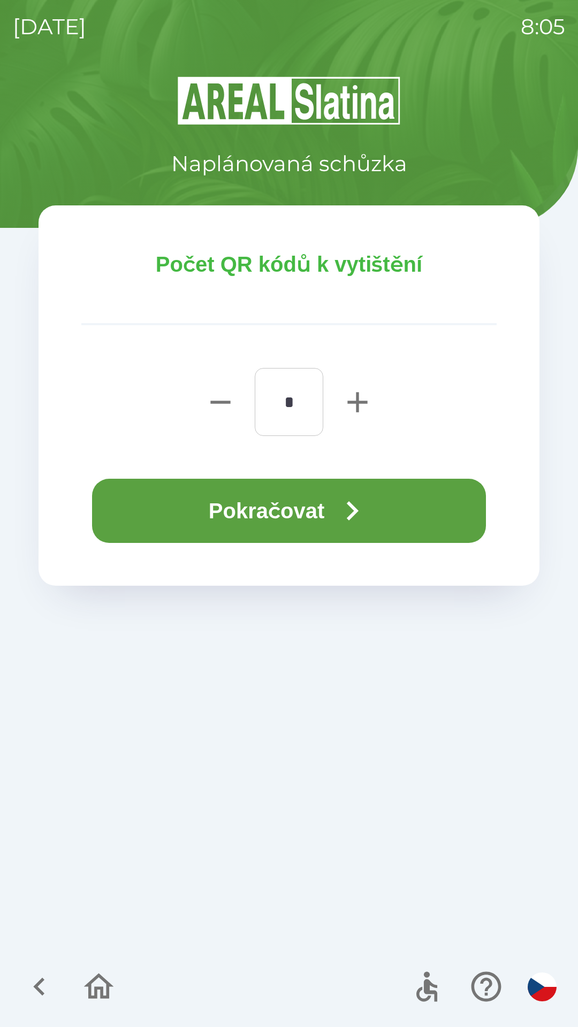
click at [211, 511] on button "Pokračovat" at bounding box center [289, 511] width 394 height 64
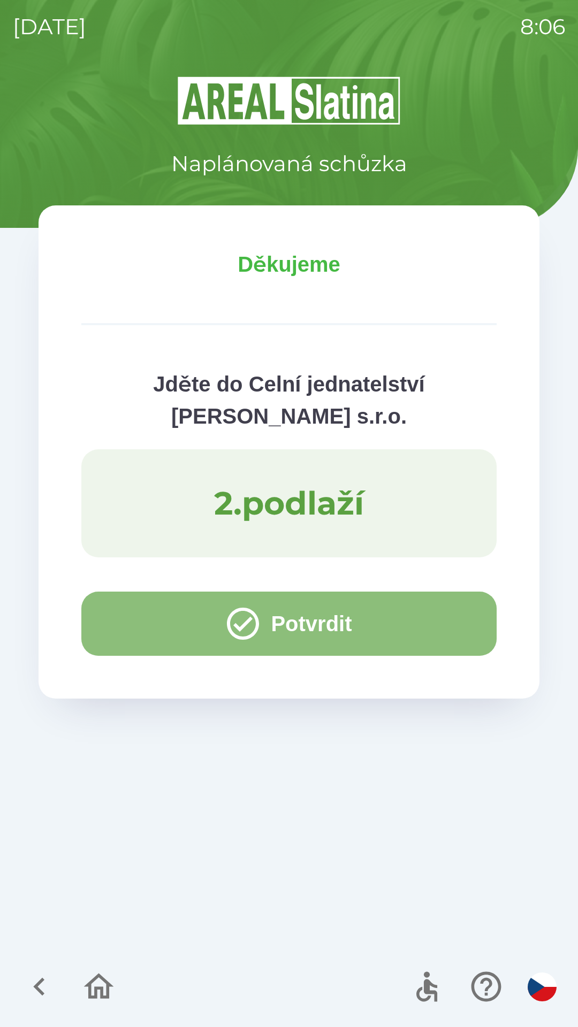
click at [127, 625] on button "Potvrdit" at bounding box center [288, 624] width 415 height 64
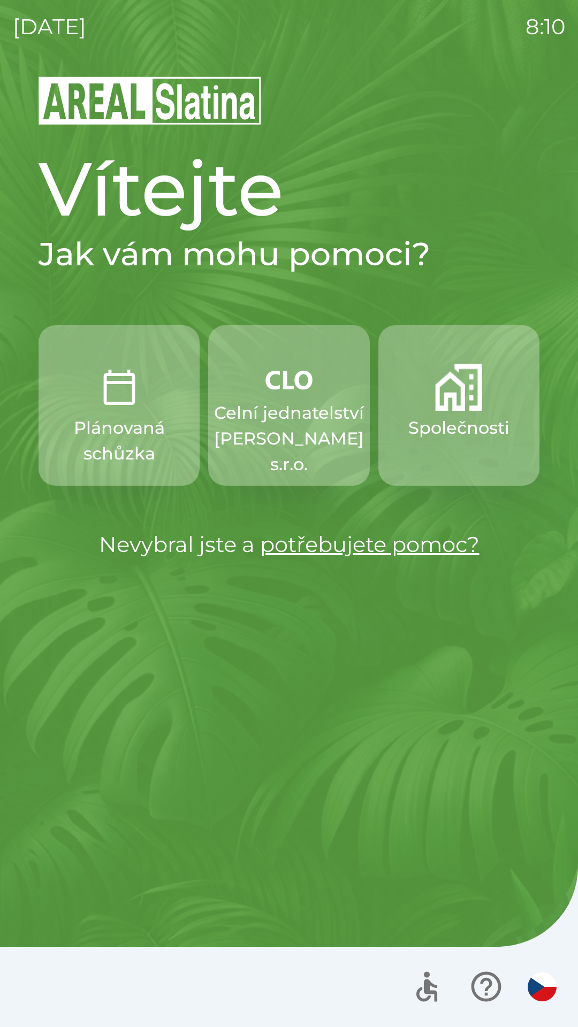
click at [294, 426] on p "Celní jednatelství [PERSON_NAME] s.r.o." at bounding box center [289, 438] width 150 height 77
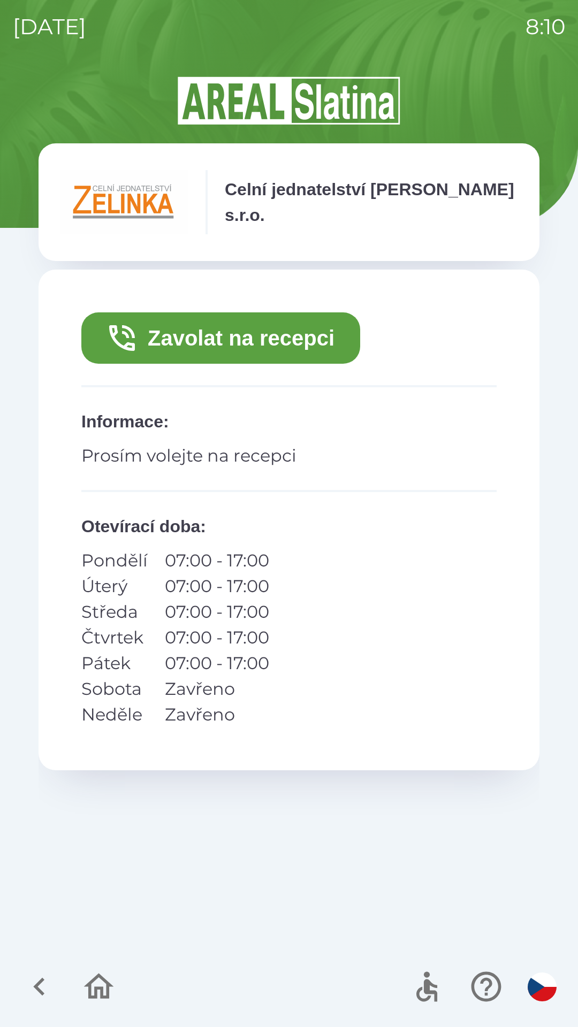
click at [235, 341] on button "Zavolat na recepci" at bounding box center [220, 337] width 279 height 51
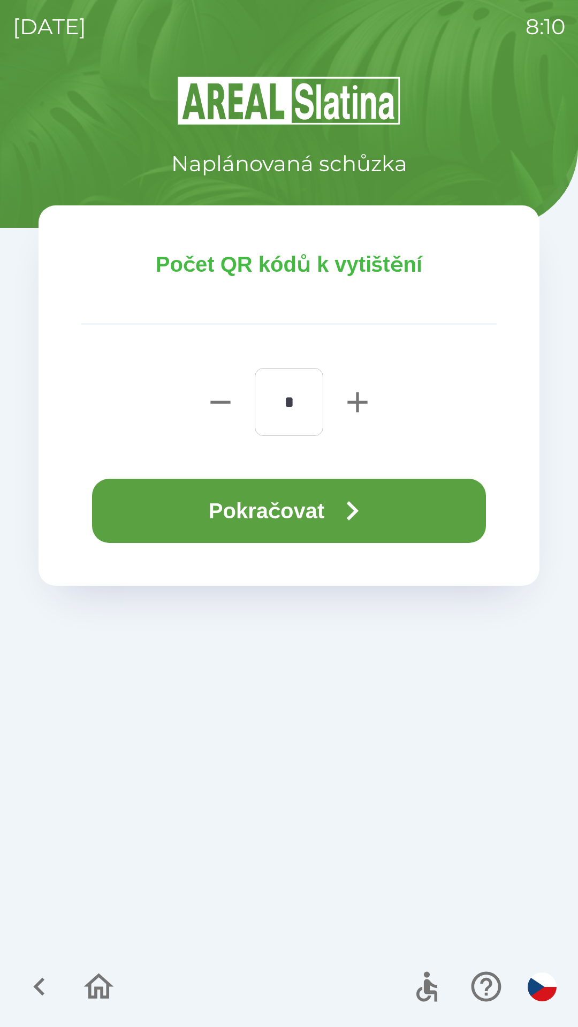
click at [262, 505] on button "Pokračovat" at bounding box center [289, 511] width 394 height 64
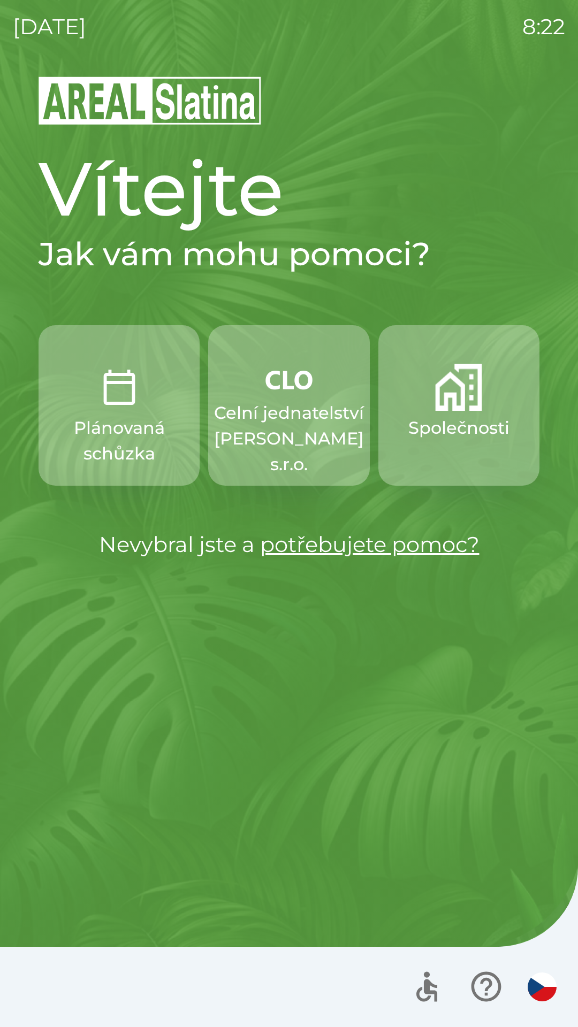
click at [446, 418] on p "Společnosti" at bounding box center [458, 428] width 101 height 26
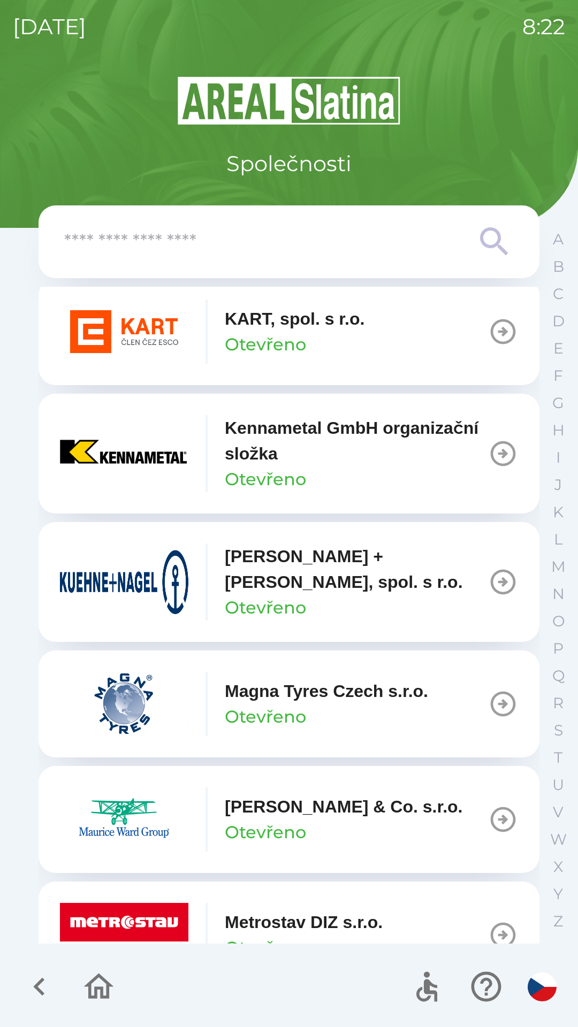
scroll to position [4208, 0]
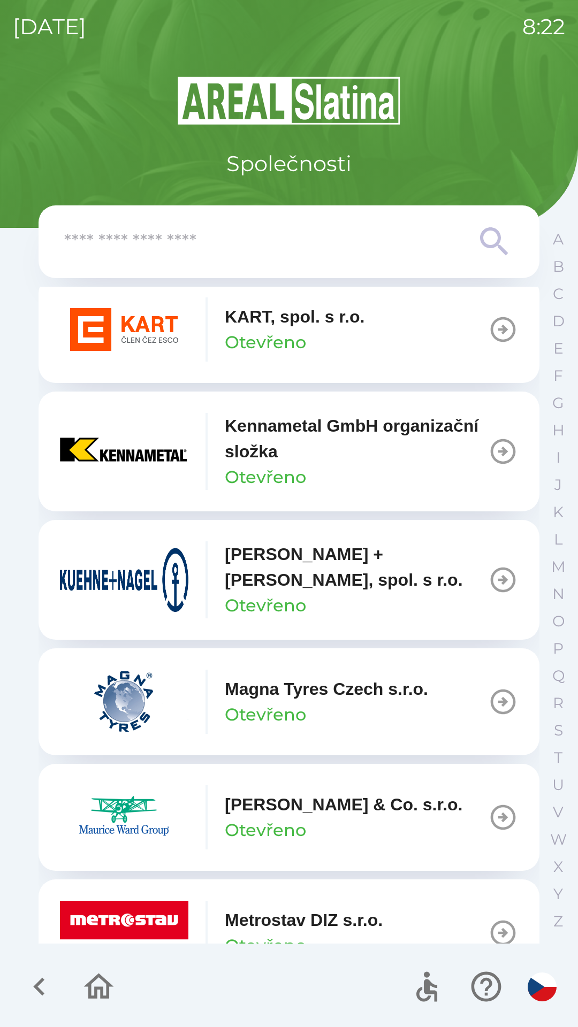
click at [487, 231] on icon at bounding box center [494, 241] width 28 height 28
click at [381, 241] on input "text" at bounding box center [267, 241] width 406 height 29
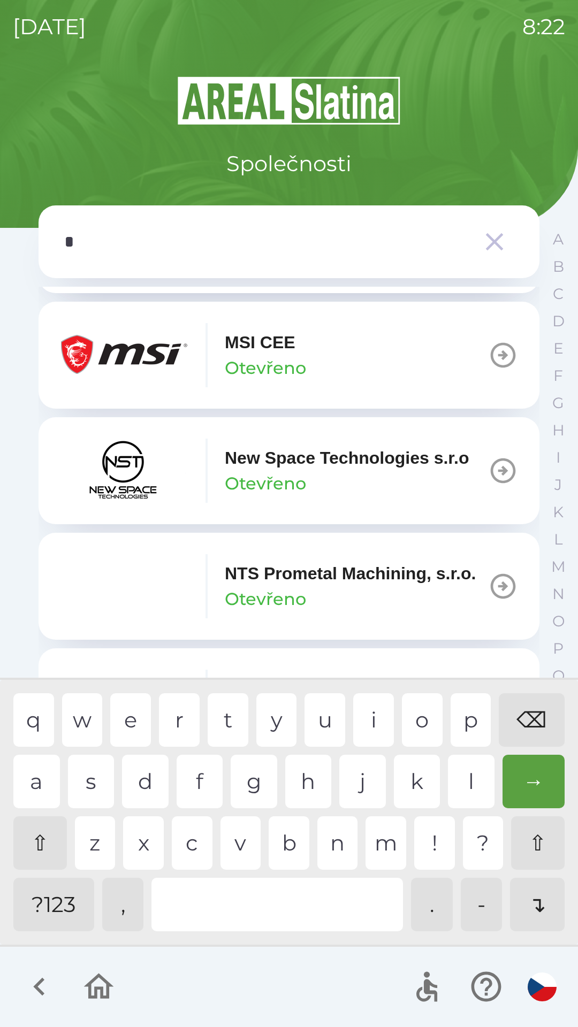
click at [137, 712] on div "e" at bounding box center [130, 719] width 41 height 53
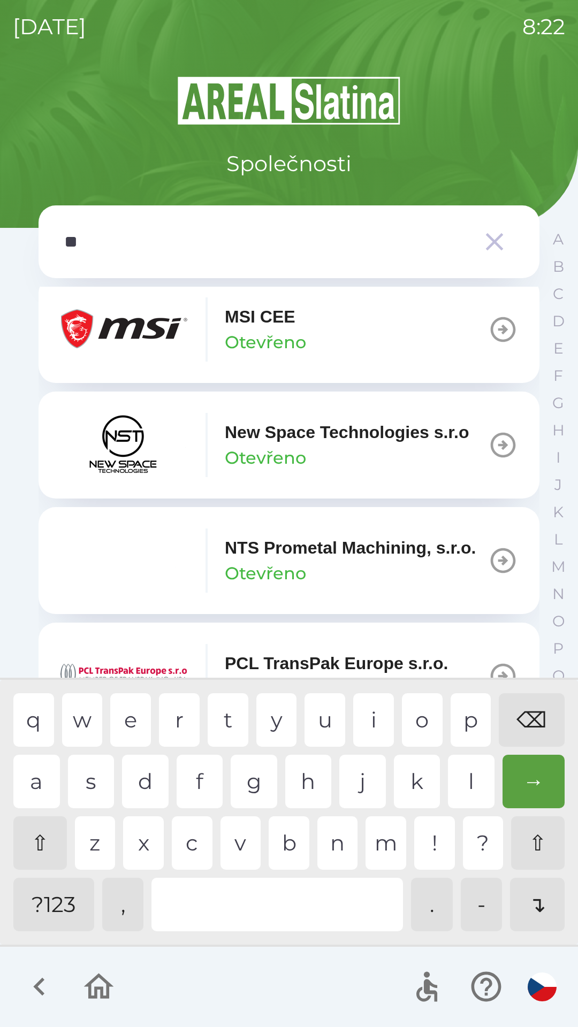
scroll to position [1068, 0]
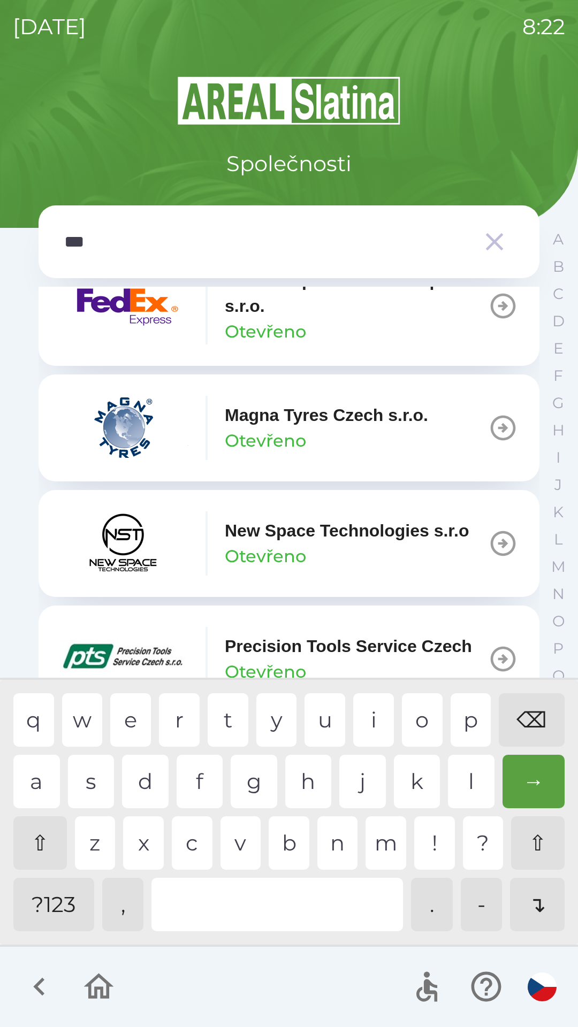
click at [283, 902] on div at bounding box center [276, 904] width 251 height 53
type input "****"
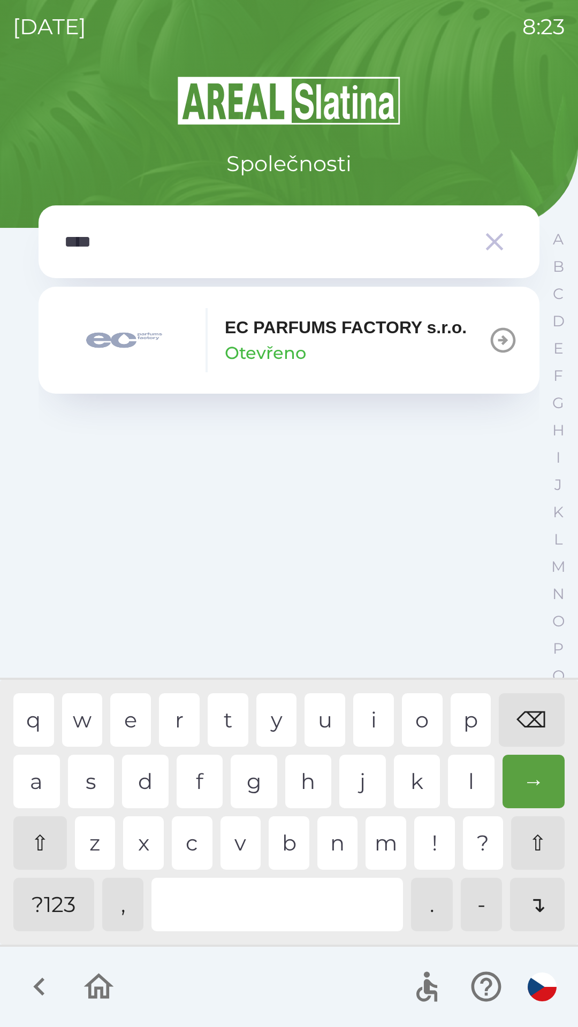
click at [300, 341] on p "Otevřeno" at bounding box center [265, 353] width 81 height 26
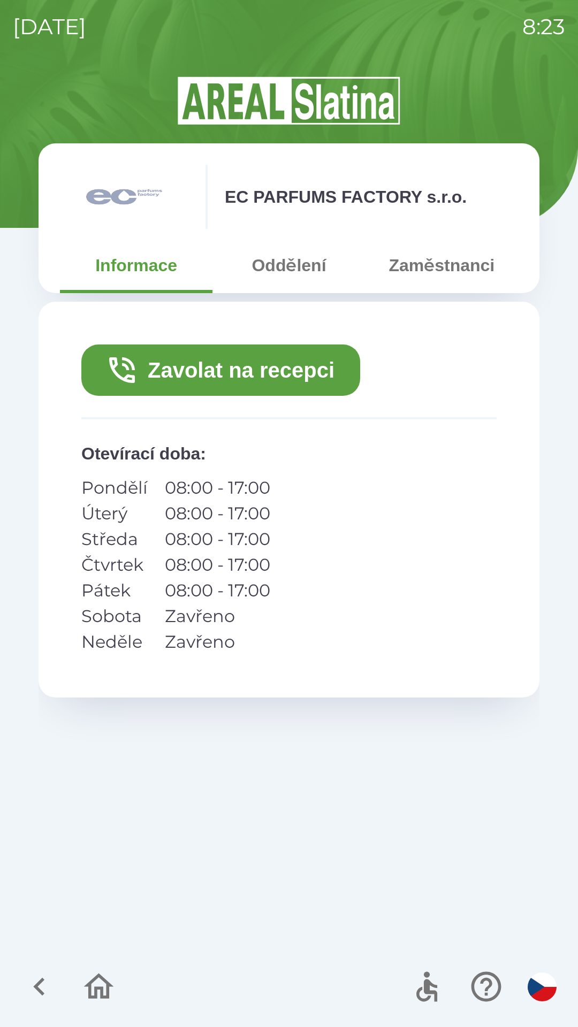
click at [294, 370] on button "Zavolat na recepci" at bounding box center [220, 369] width 279 height 51
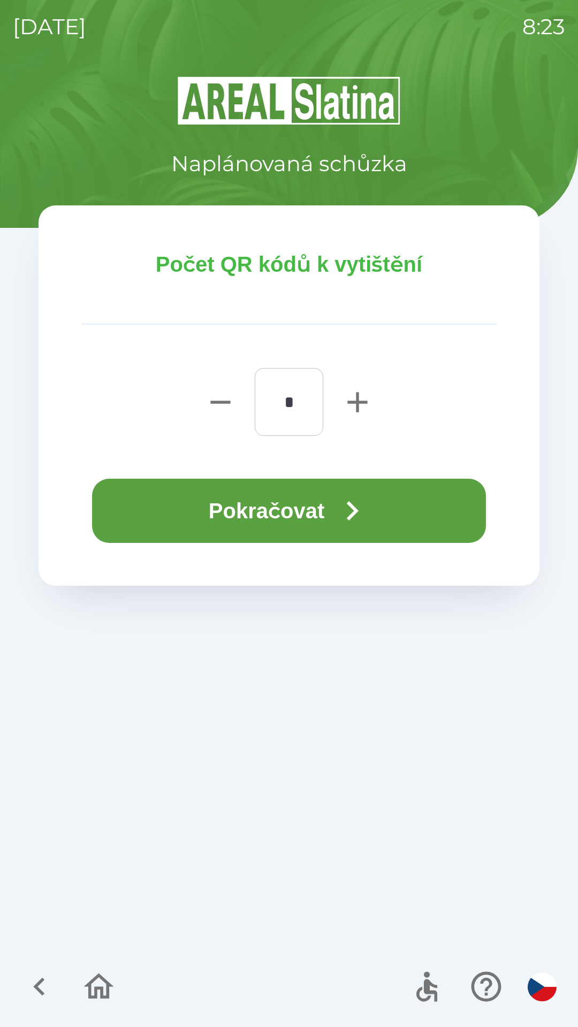
click at [336, 503] on icon "button" at bounding box center [352, 511] width 39 height 39
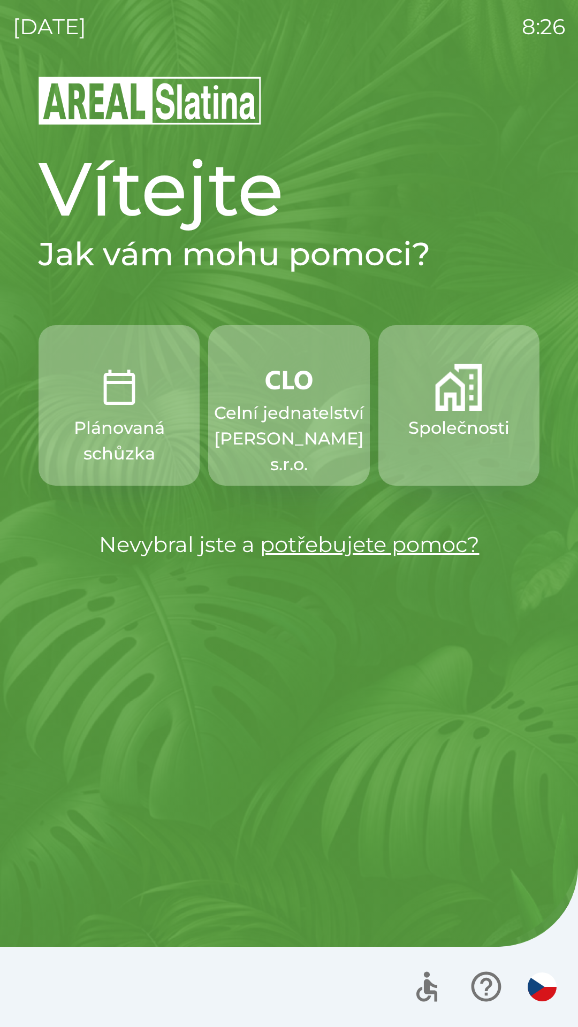
click at [281, 424] on p "Celní jednatelství [PERSON_NAME] s.r.o." at bounding box center [289, 438] width 150 height 77
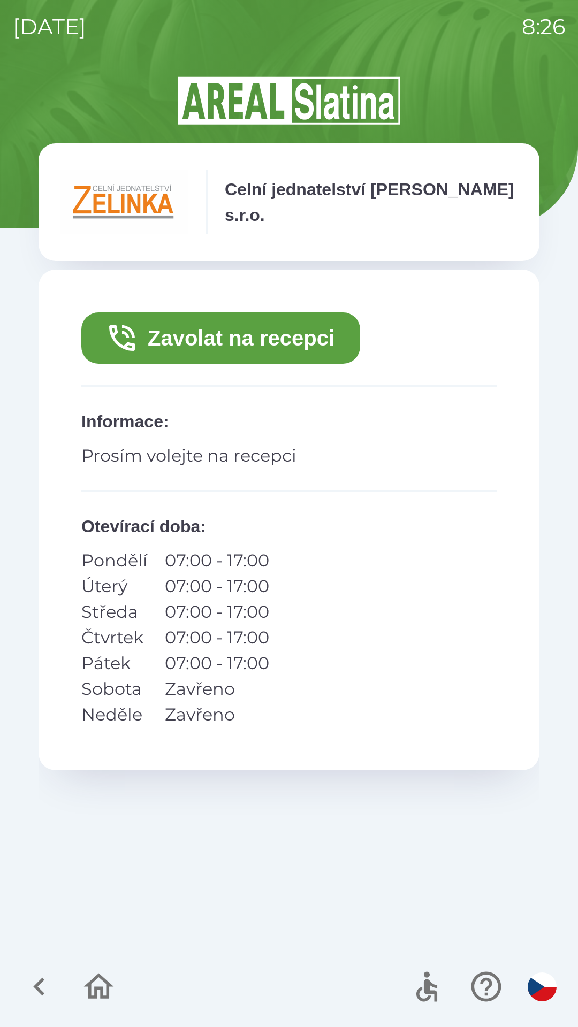
click at [283, 338] on button "Zavolat na recepci" at bounding box center [220, 337] width 279 height 51
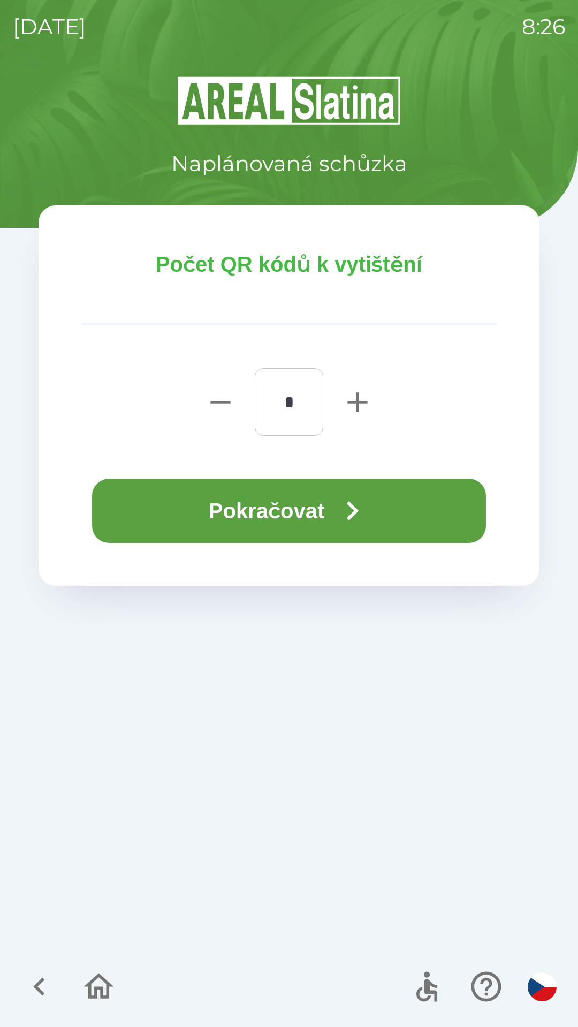
click at [305, 504] on button "Pokračovat" at bounding box center [289, 511] width 394 height 64
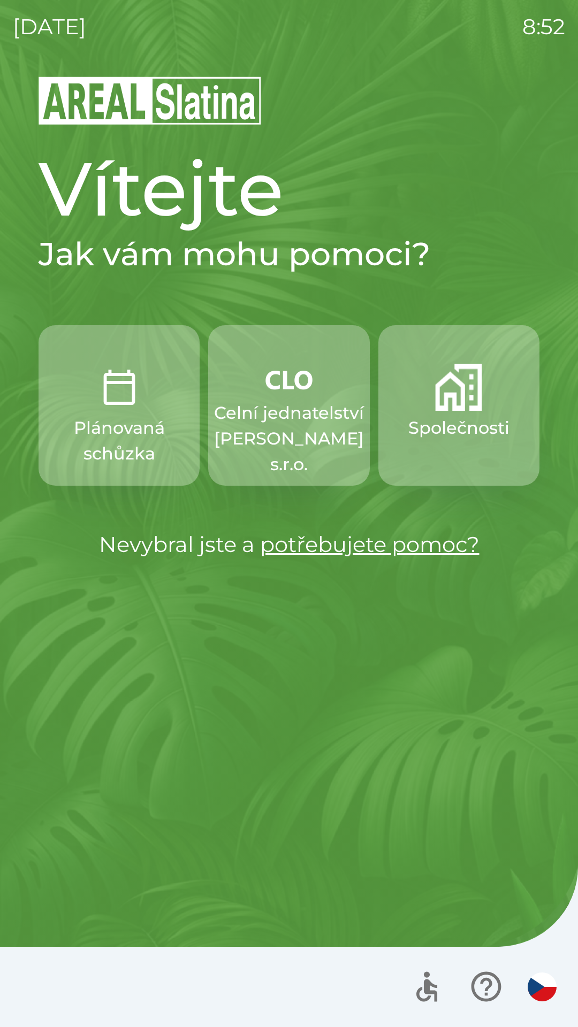
click at [452, 417] on p "Společnosti" at bounding box center [458, 428] width 101 height 26
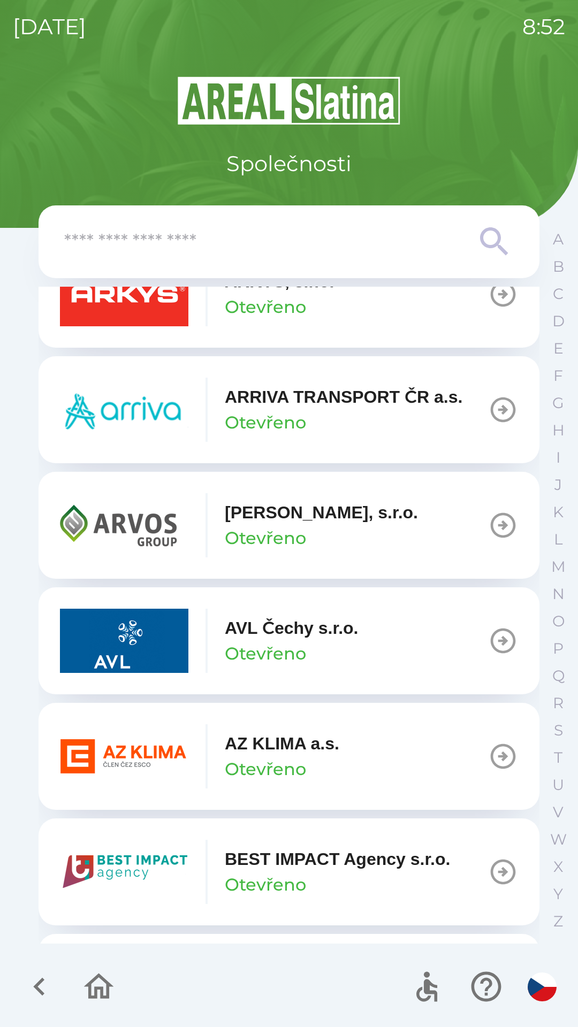
scroll to position [654, 0]
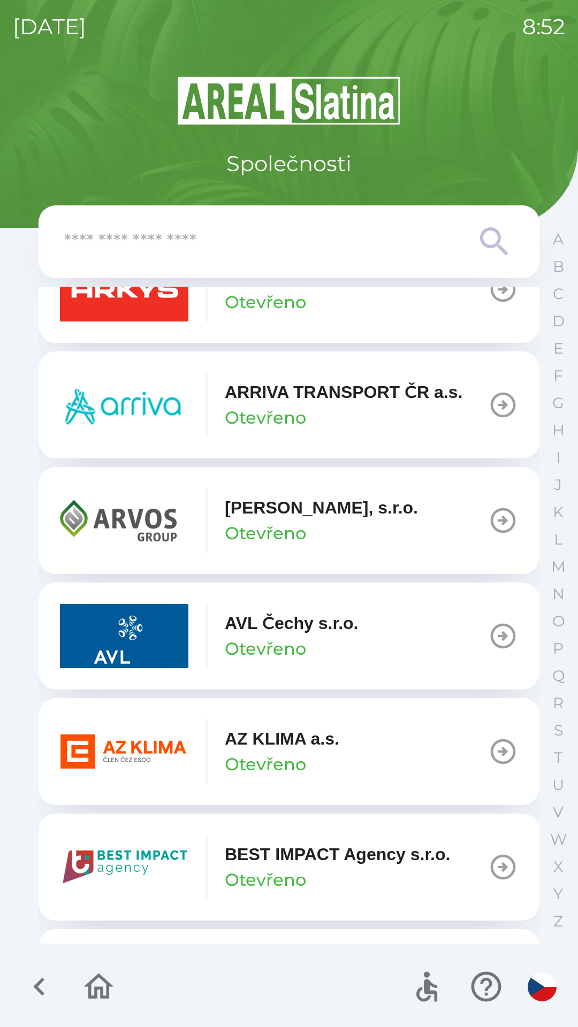
click at [489, 754] on icon "button" at bounding box center [503, 751] width 30 height 30
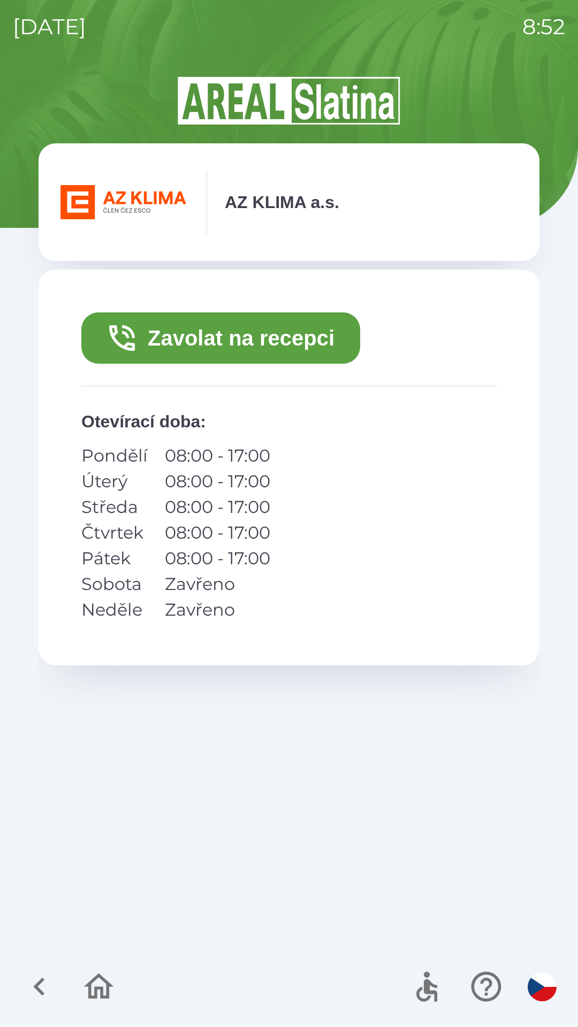
click at [224, 336] on button "Zavolat na recepci" at bounding box center [220, 337] width 279 height 51
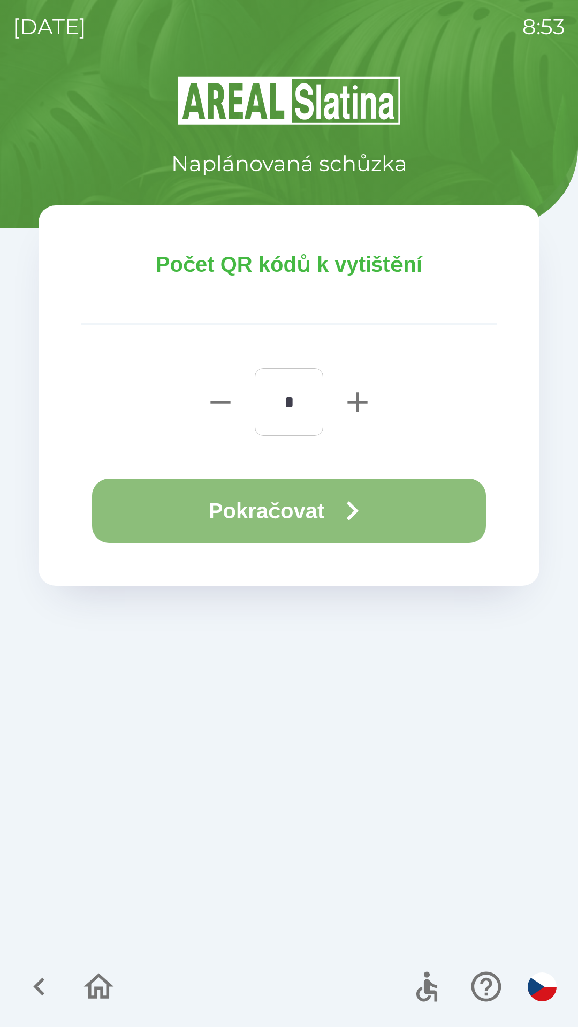
click at [281, 502] on button "Pokračovat" at bounding box center [289, 511] width 394 height 64
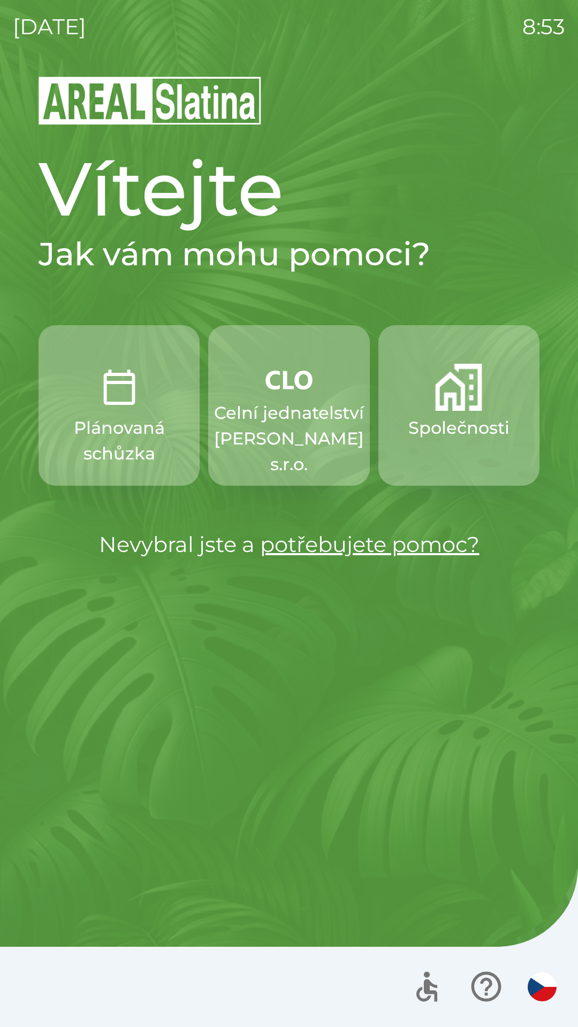
click at [283, 425] on p "Celní jednatelství [PERSON_NAME] s.r.o." at bounding box center [289, 438] width 150 height 77
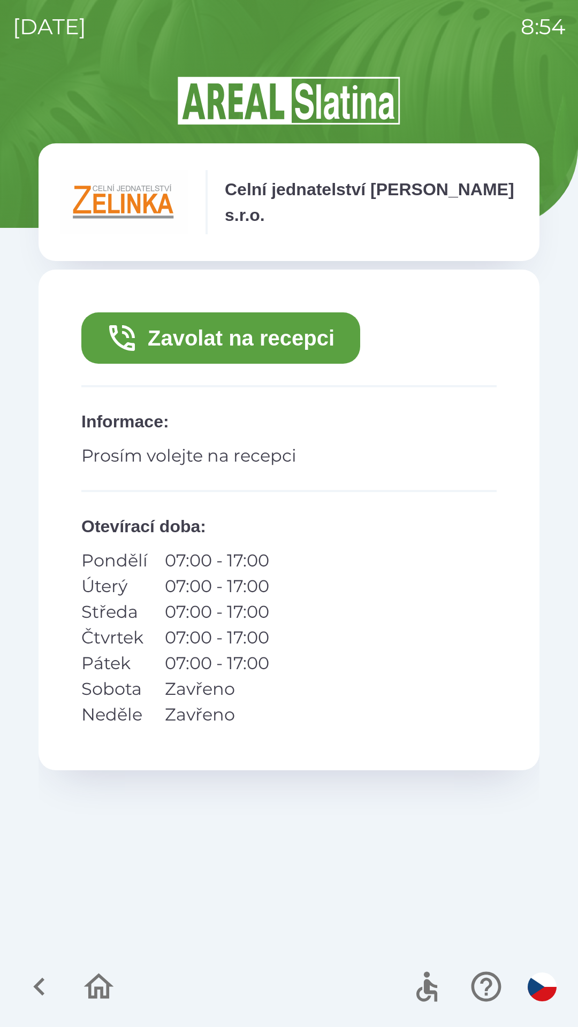
click at [245, 346] on button "Zavolat na recepci" at bounding box center [220, 337] width 279 height 51
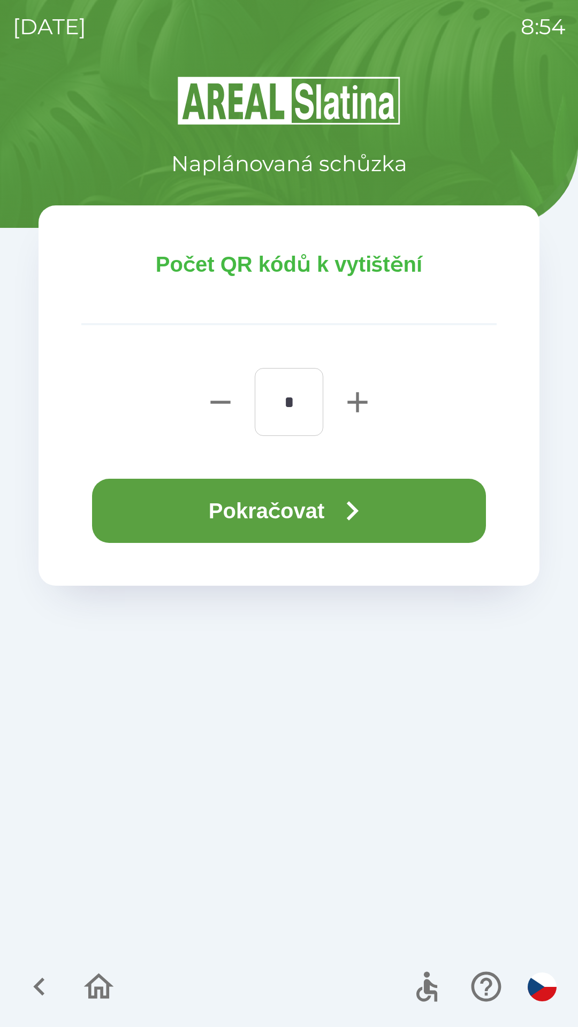
click at [313, 512] on button "Pokračovat" at bounding box center [289, 511] width 394 height 64
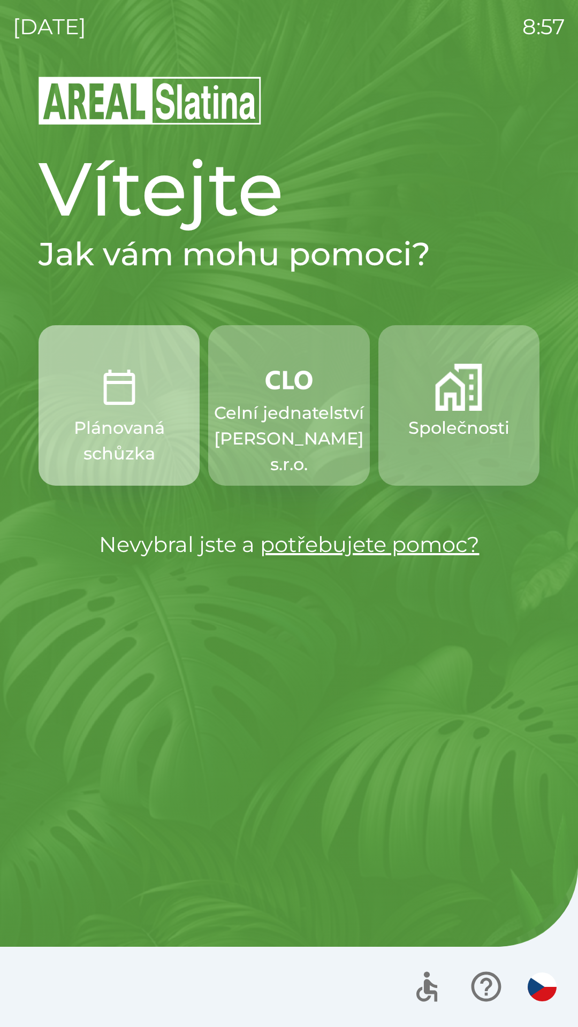
click at [97, 418] on p "Plánovaná schůzka" at bounding box center [119, 440] width 110 height 51
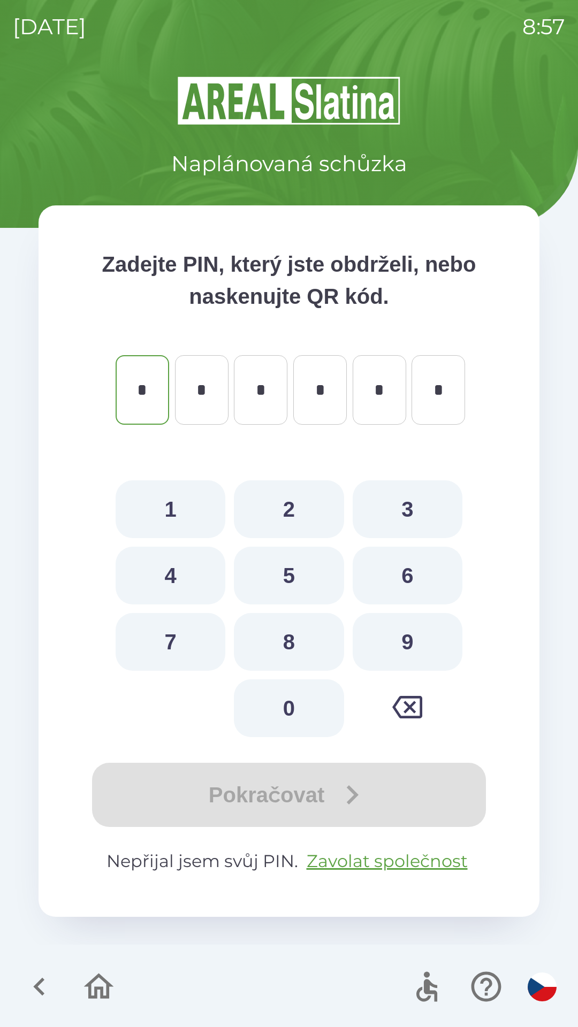
click at [86, 994] on icon "button" at bounding box center [99, 987] width 36 height 36
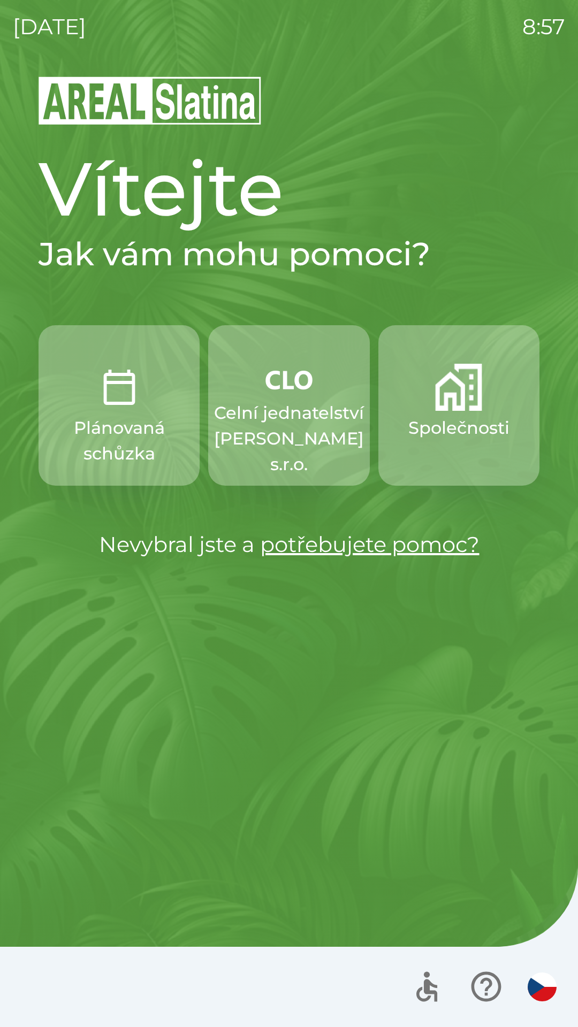
click at [271, 417] on p "Celní jednatelství [PERSON_NAME] s.r.o." at bounding box center [289, 438] width 150 height 77
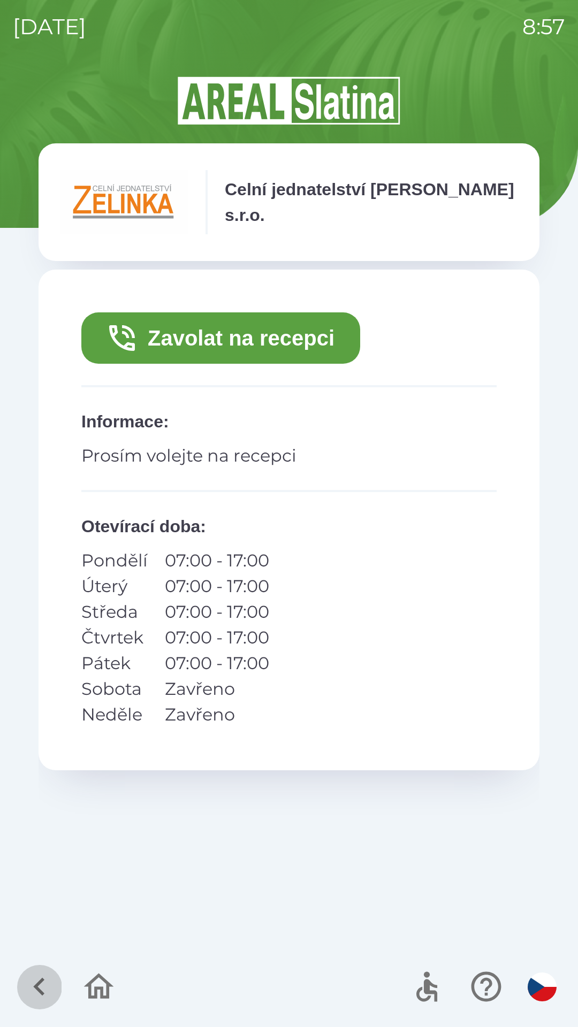
click at [34, 984] on icon "button" at bounding box center [39, 987] width 36 height 36
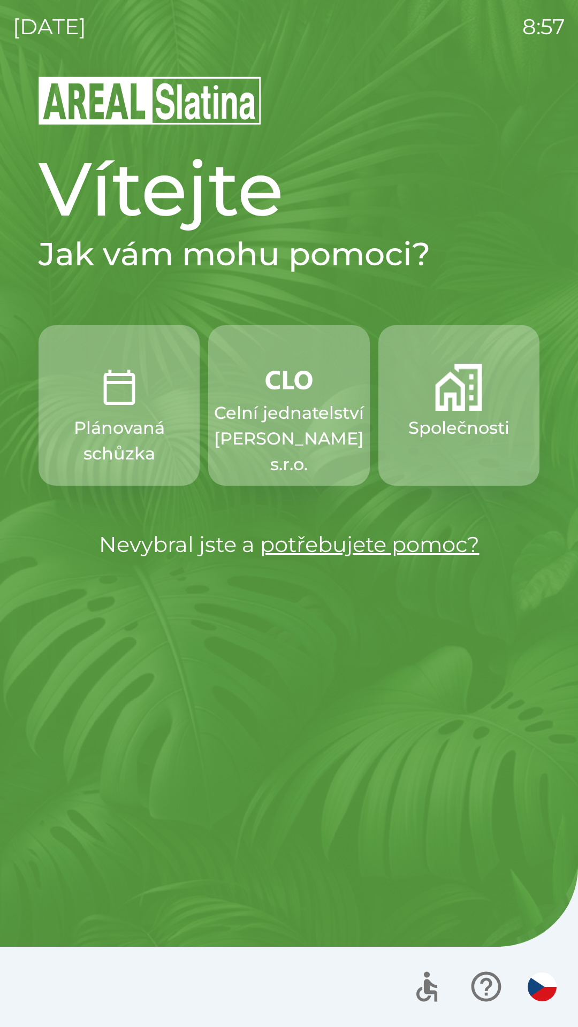
click at [105, 416] on p "Plánovaná schůzka" at bounding box center [119, 440] width 110 height 51
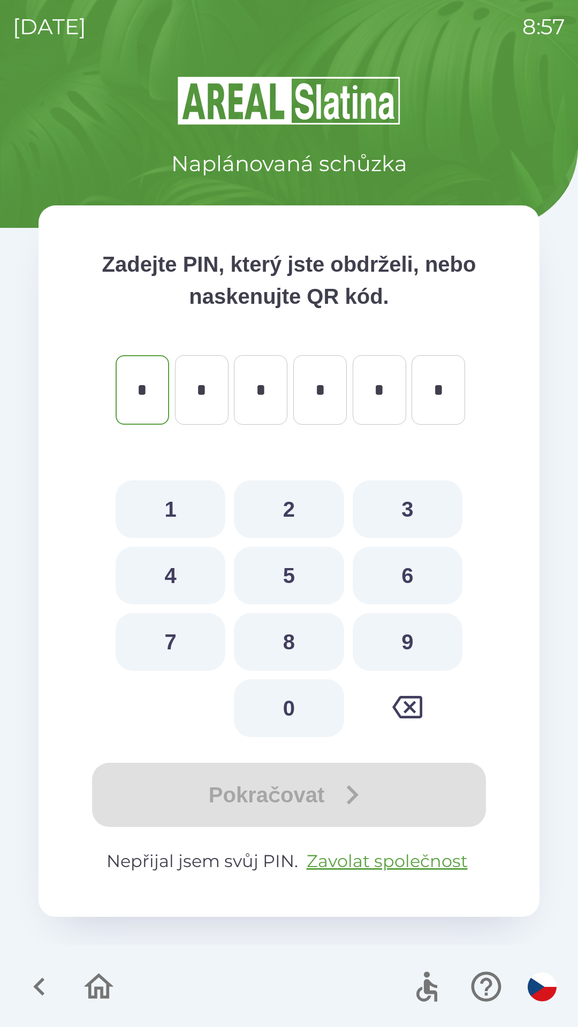
click at [33, 984] on icon "button" at bounding box center [39, 987] width 36 height 36
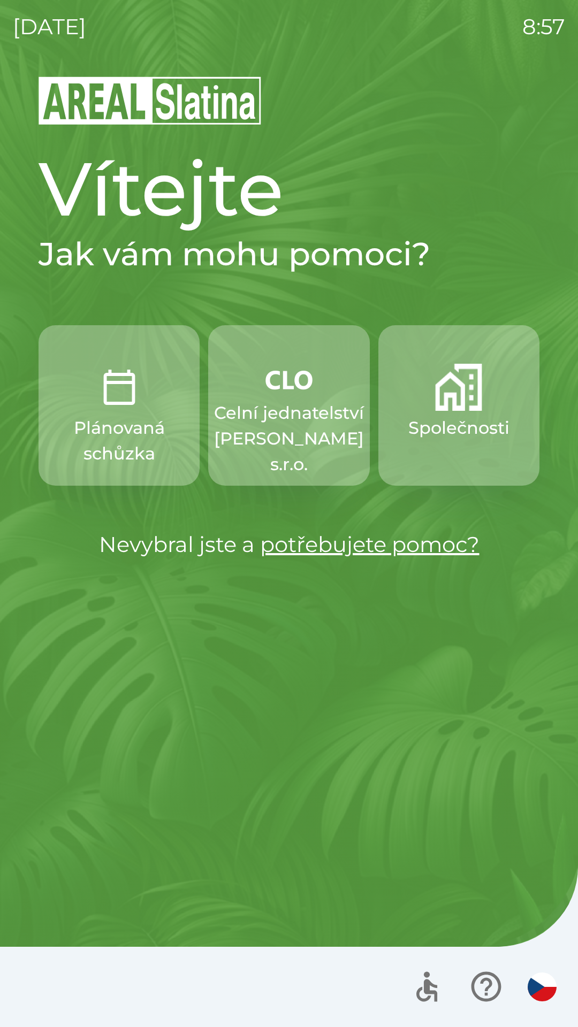
click at [477, 414] on button "Společnosti" at bounding box center [458, 405] width 161 height 160
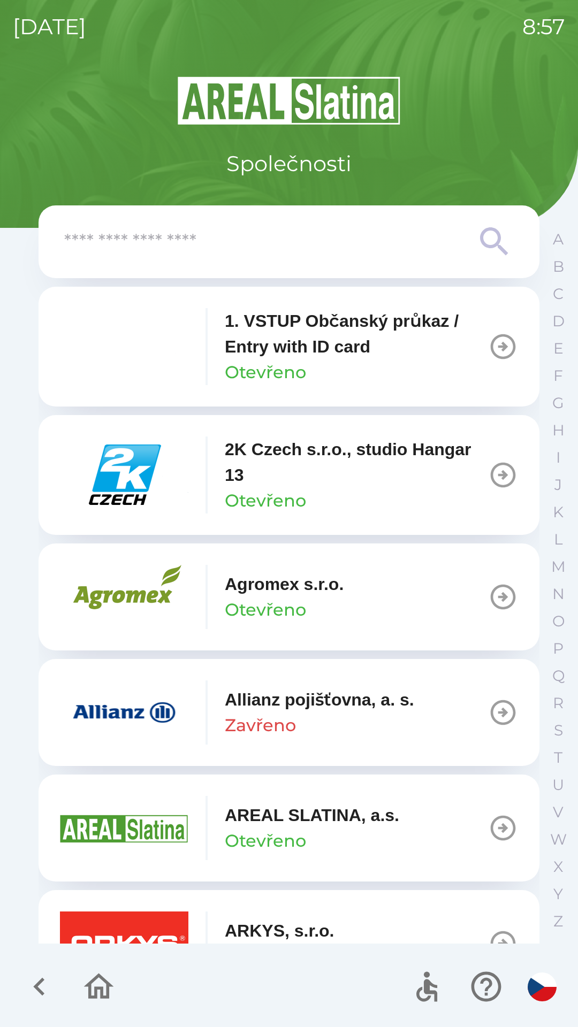
click at [31, 980] on icon "button" at bounding box center [39, 987] width 36 height 36
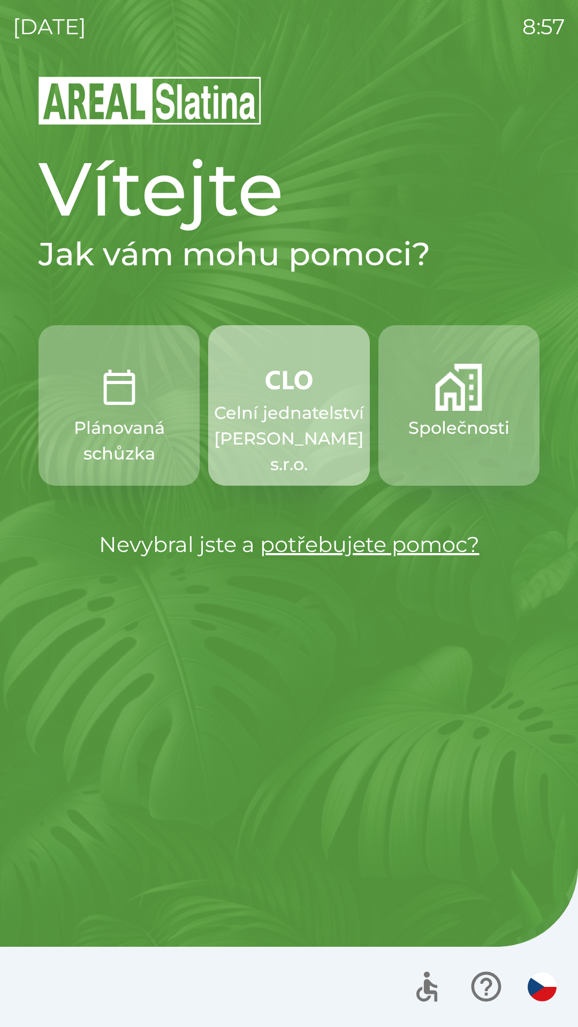
click at [271, 423] on p "Celní jednatelství [PERSON_NAME] s.r.o." at bounding box center [289, 438] width 150 height 77
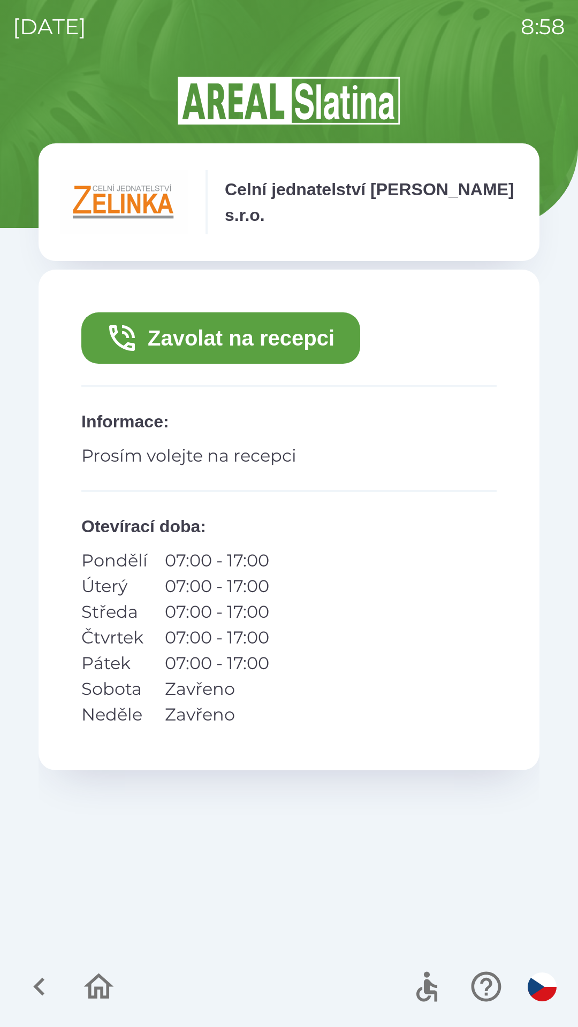
click at [209, 337] on button "Zavolat na recepci" at bounding box center [220, 337] width 279 height 51
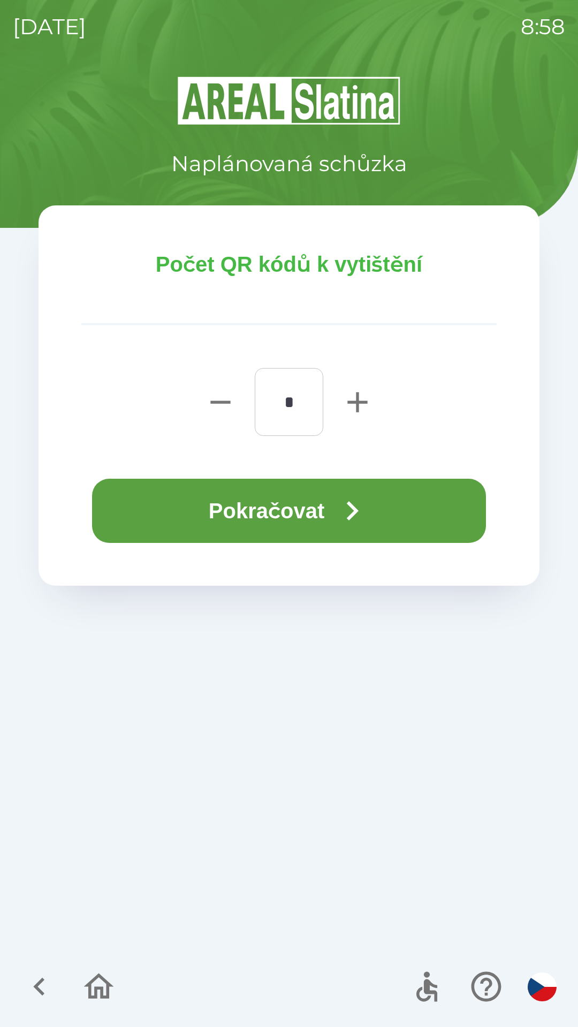
click at [343, 404] on icon "button" at bounding box center [357, 402] width 34 height 34
click at [346, 403] on icon "button" at bounding box center [357, 402] width 34 height 34
type input "*"
click at [189, 503] on button "Pokračovat" at bounding box center [289, 511] width 394 height 64
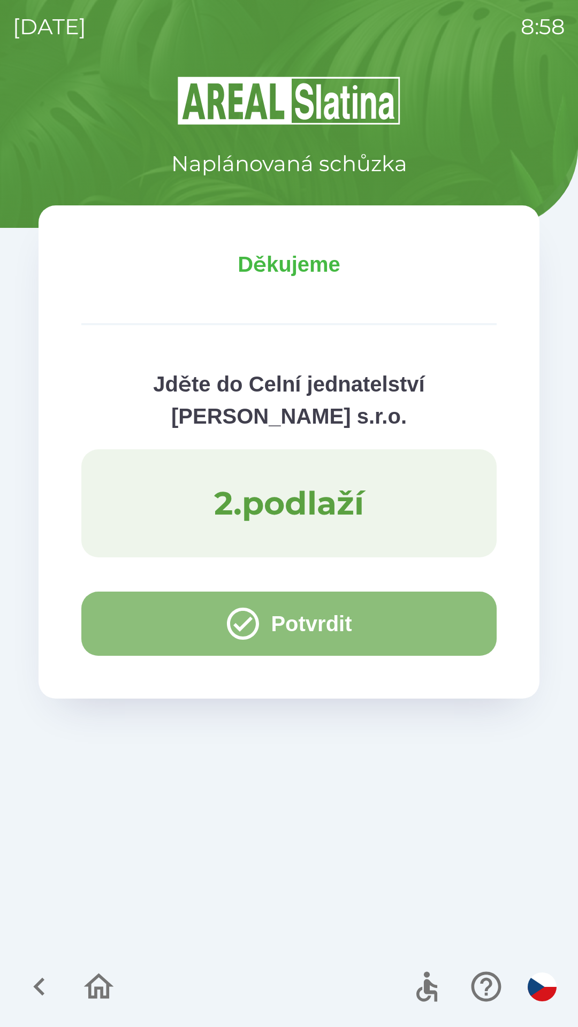
click at [118, 613] on button "Potvrdit" at bounding box center [288, 624] width 415 height 64
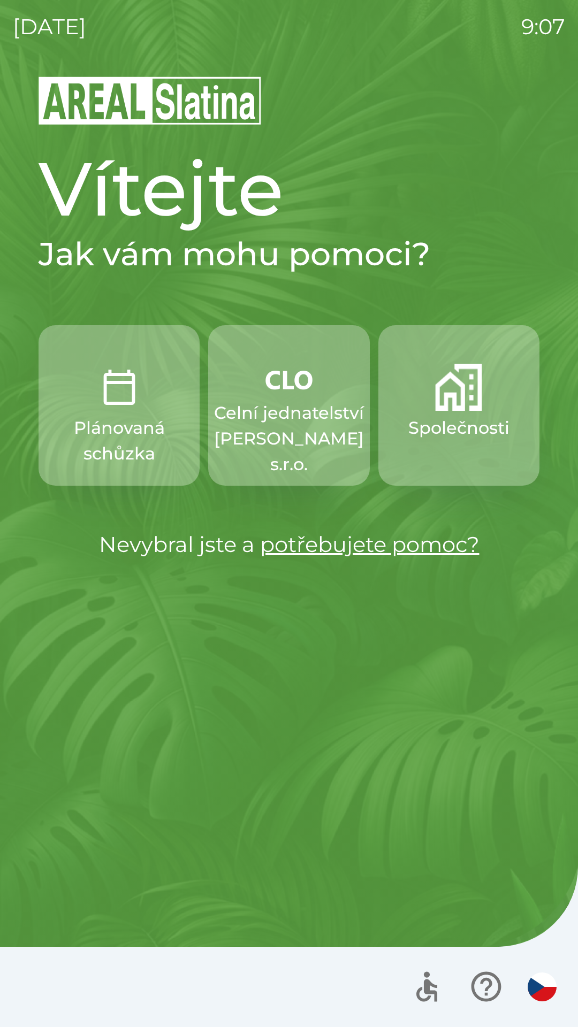
click at [281, 404] on p "Celní jednatelství [PERSON_NAME] s.r.o." at bounding box center [289, 438] width 150 height 77
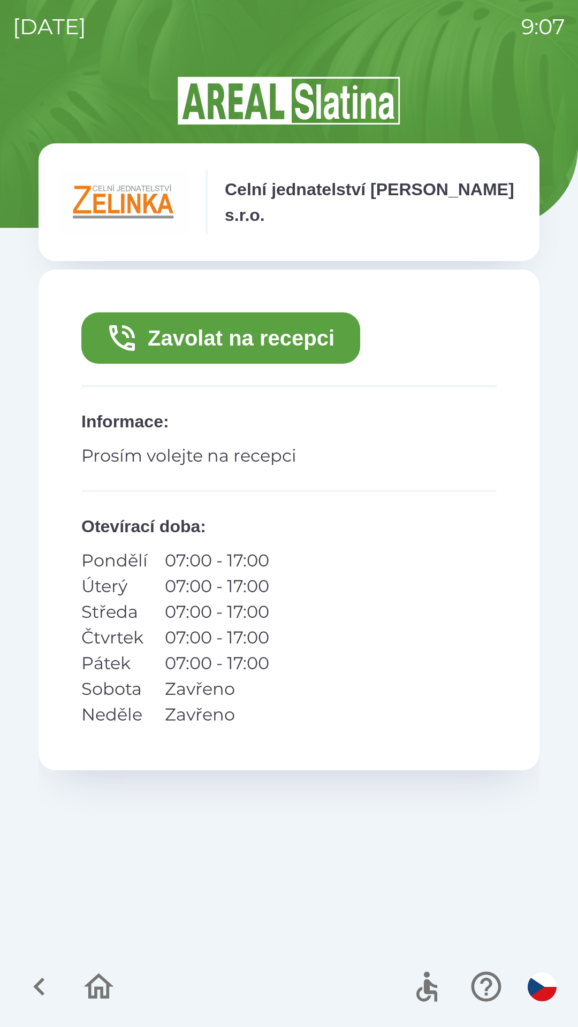
click at [194, 335] on button "Zavolat na recepci" at bounding box center [220, 337] width 279 height 51
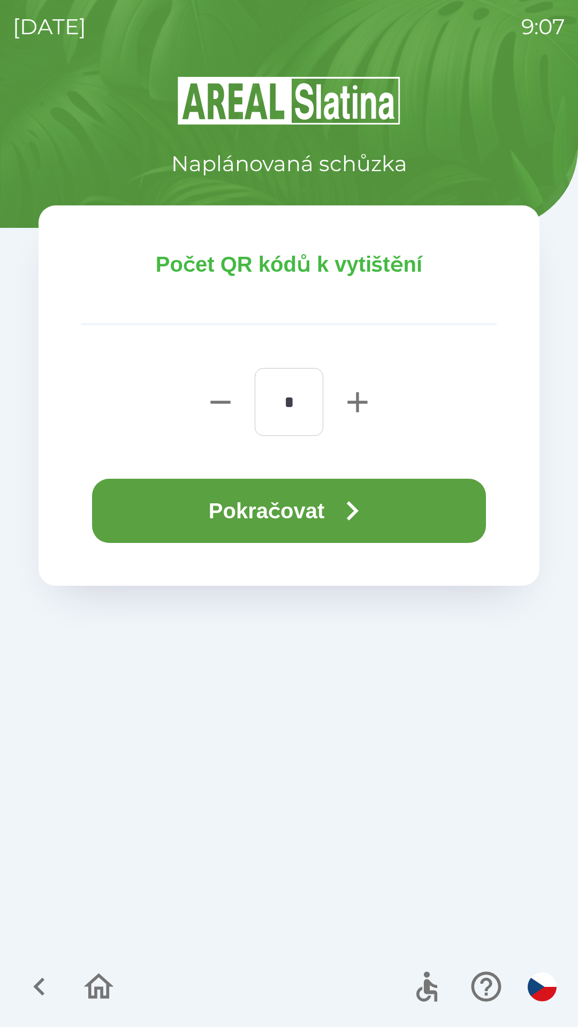
click at [200, 507] on button "Pokračovat" at bounding box center [289, 511] width 394 height 64
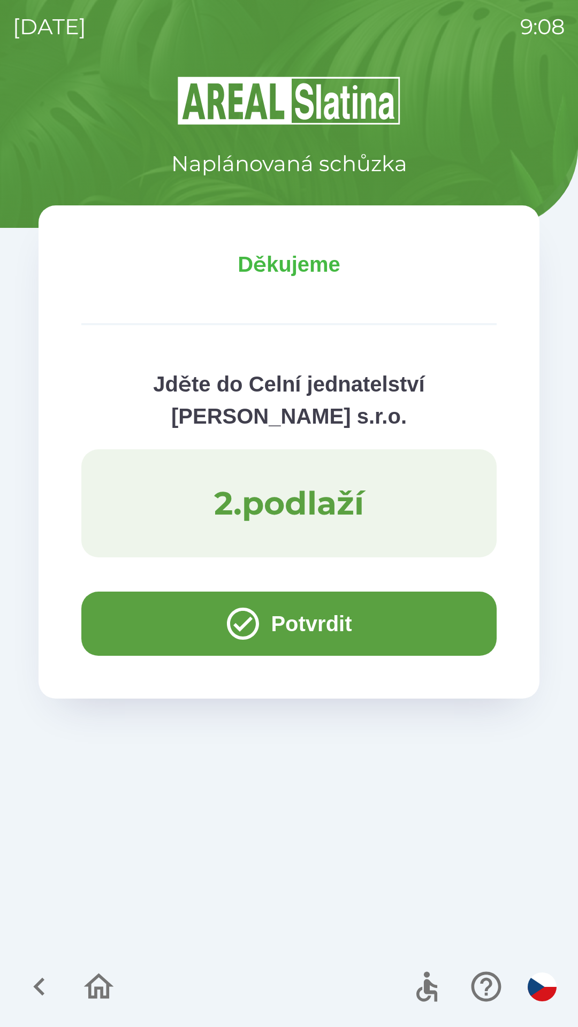
click at [129, 608] on button "Potvrdit" at bounding box center [288, 624] width 415 height 64
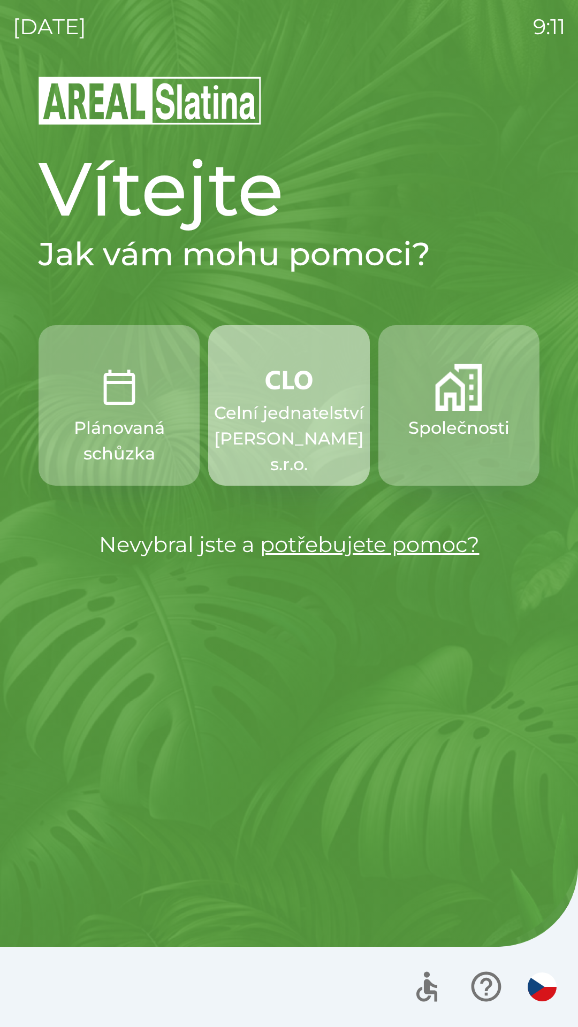
click at [248, 410] on p "Celní jednatelství [PERSON_NAME] s.r.o." at bounding box center [289, 438] width 150 height 77
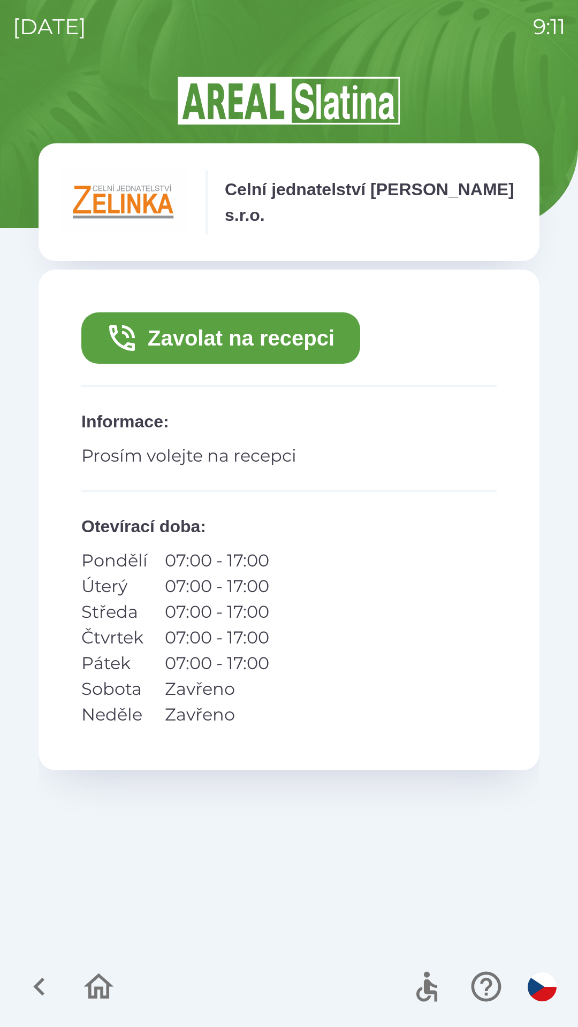
click at [192, 335] on button "Zavolat na recepci" at bounding box center [220, 337] width 279 height 51
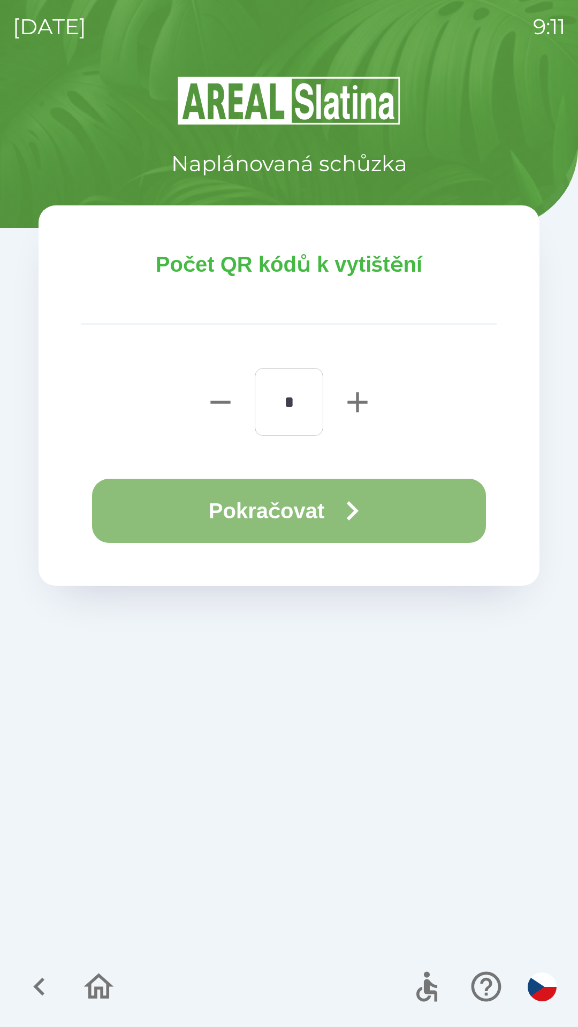
click at [211, 506] on button "Pokračovat" at bounding box center [289, 511] width 394 height 64
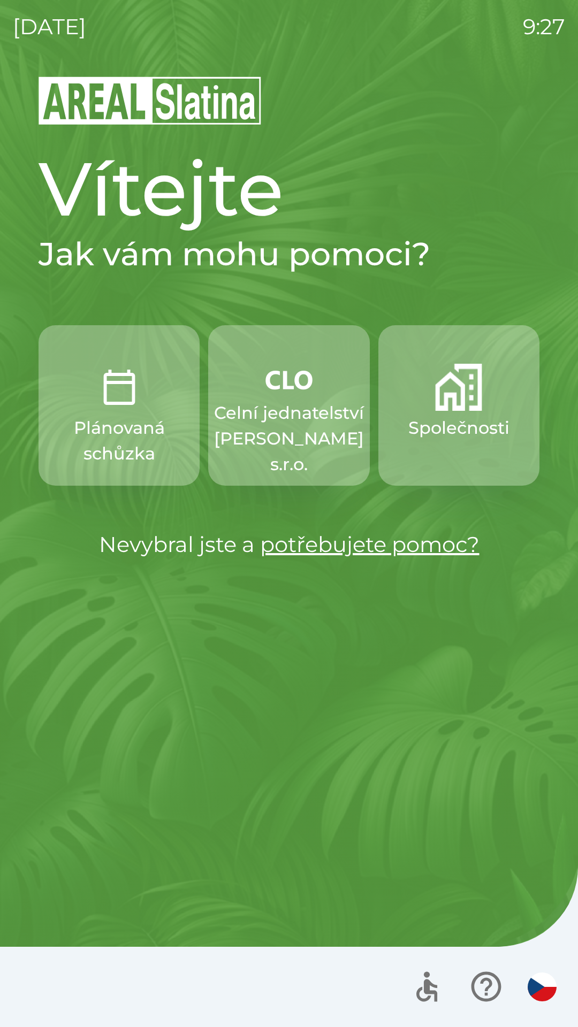
click at [436, 456] on button "Společnosti" at bounding box center [458, 405] width 161 height 160
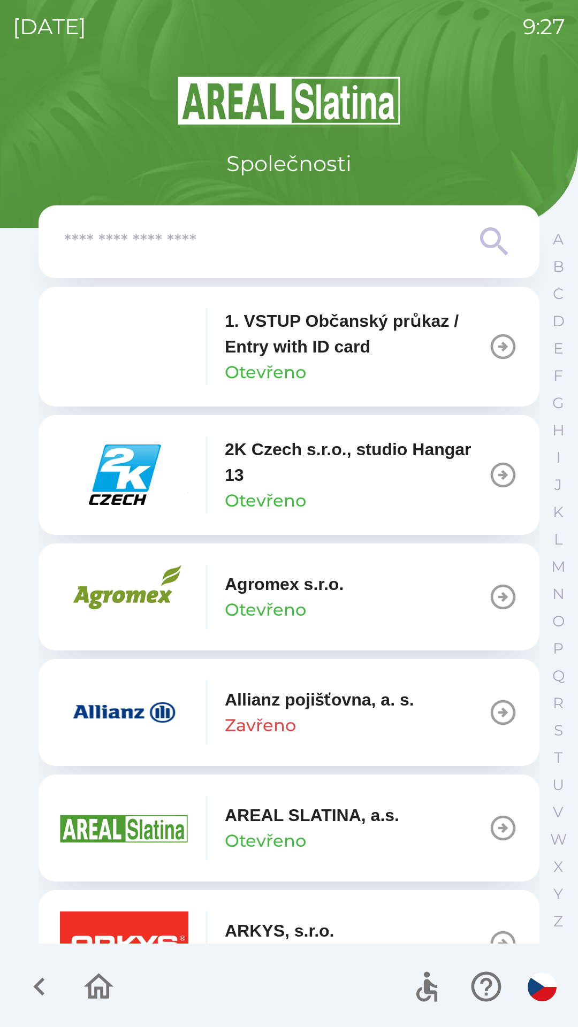
click at [115, 250] on input "text" at bounding box center [267, 241] width 406 height 29
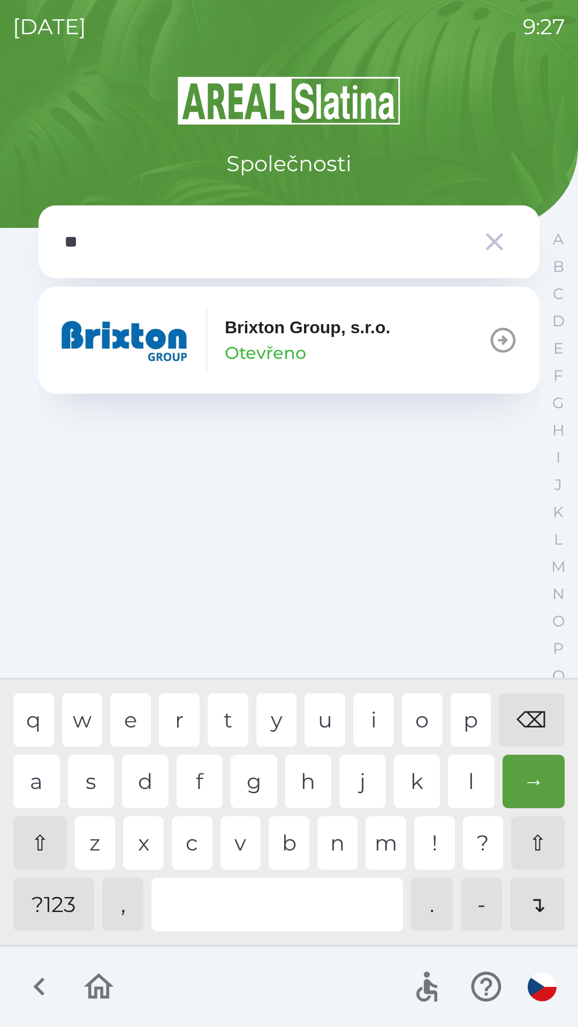
type input "***"
click at [371, 719] on div "i" at bounding box center [373, 719] width 41 height 53
click at [132, 348] on img "button" at bounding box center [124, 340] width 128 height 64
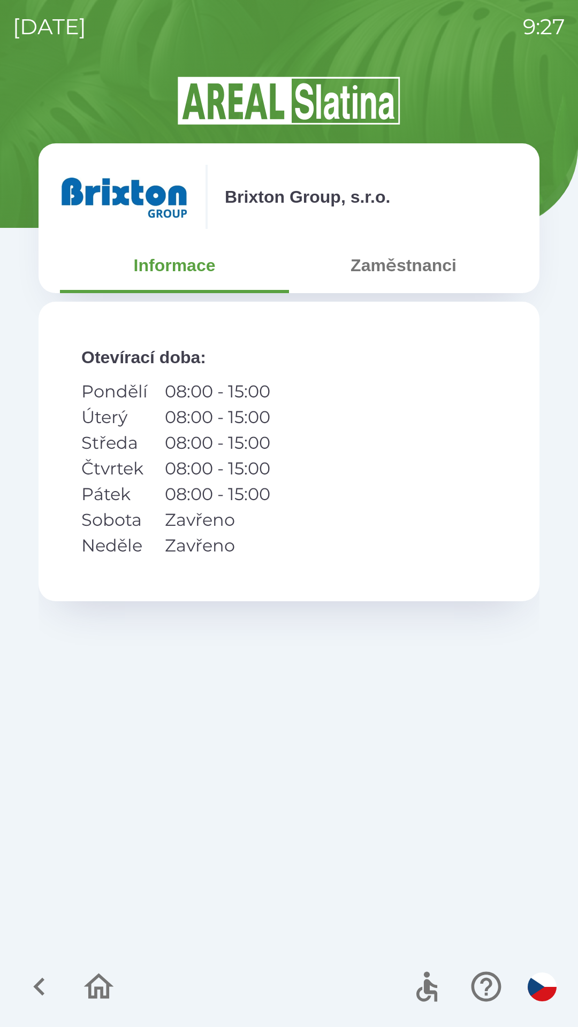
click at [40, 980] on icon "button" at bounding box center [38, 987] width 11 height 18
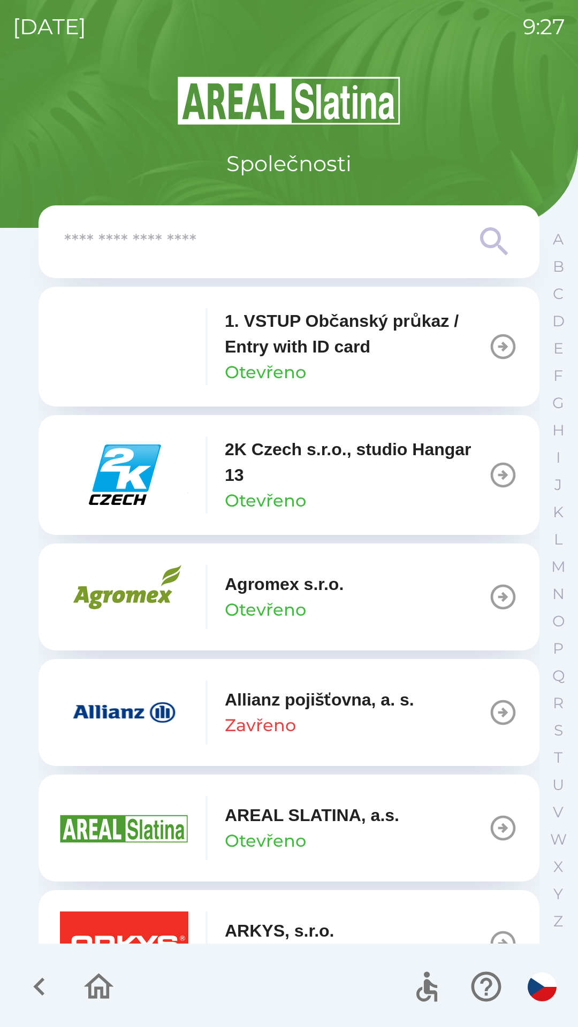
click at [95, 989] on icon "button" at bounding box center [99, 986] width 30 height 26
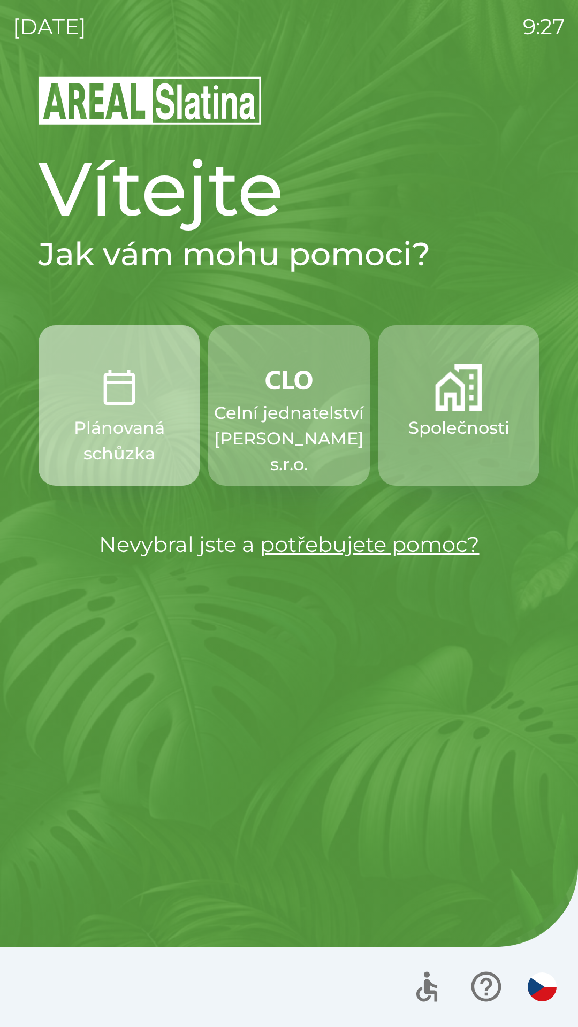
click at [96, 445] on p "Plánovaná schůzka" at bounding box center [119, 440] width 110 height 51
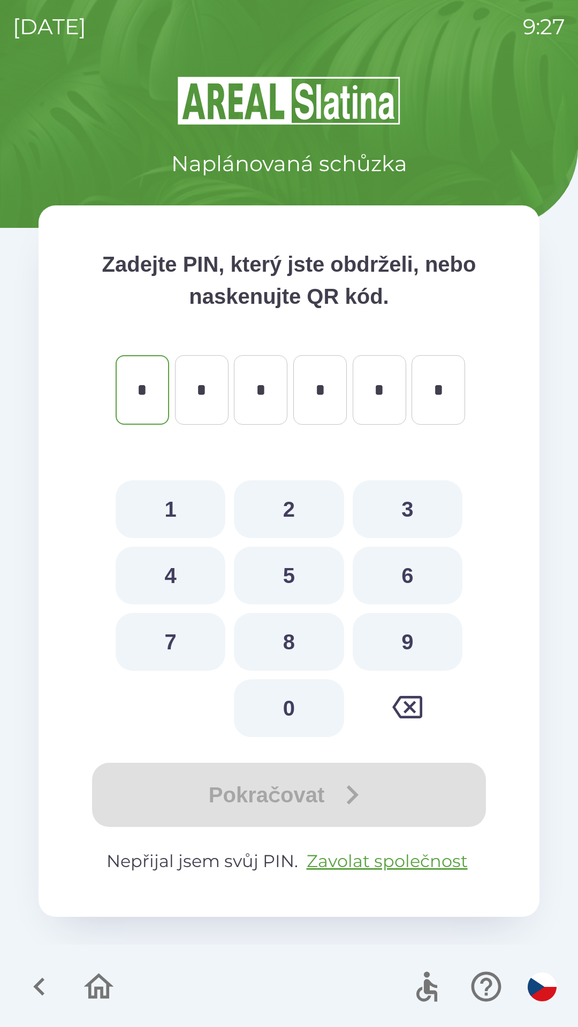
click at [39, 978] on icon "button" at bounding box center [39, 987] width 36 height 36
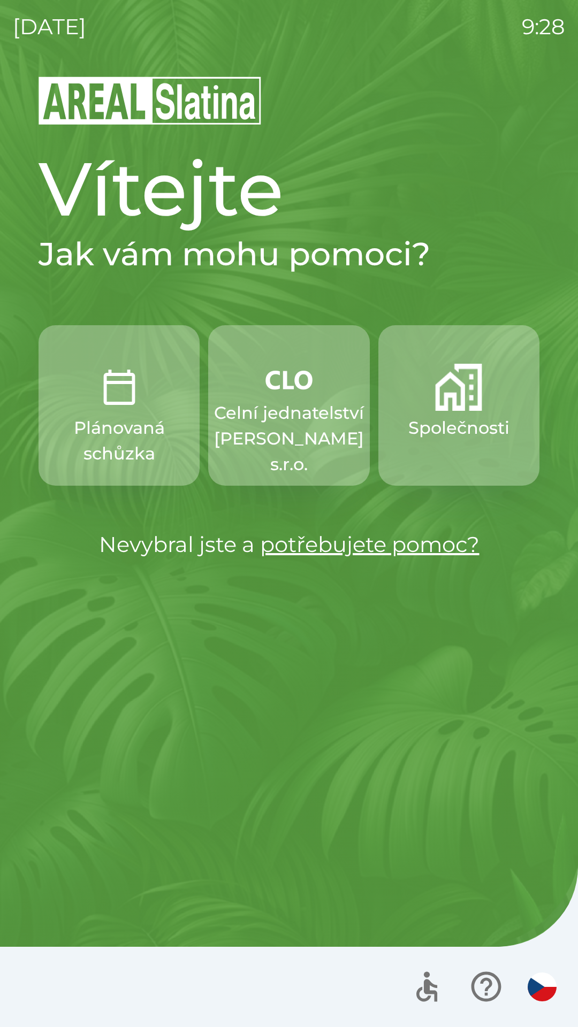
click at [443, 426] on p "Společnosti" at bounding box center [458, 428] width 101 height 26
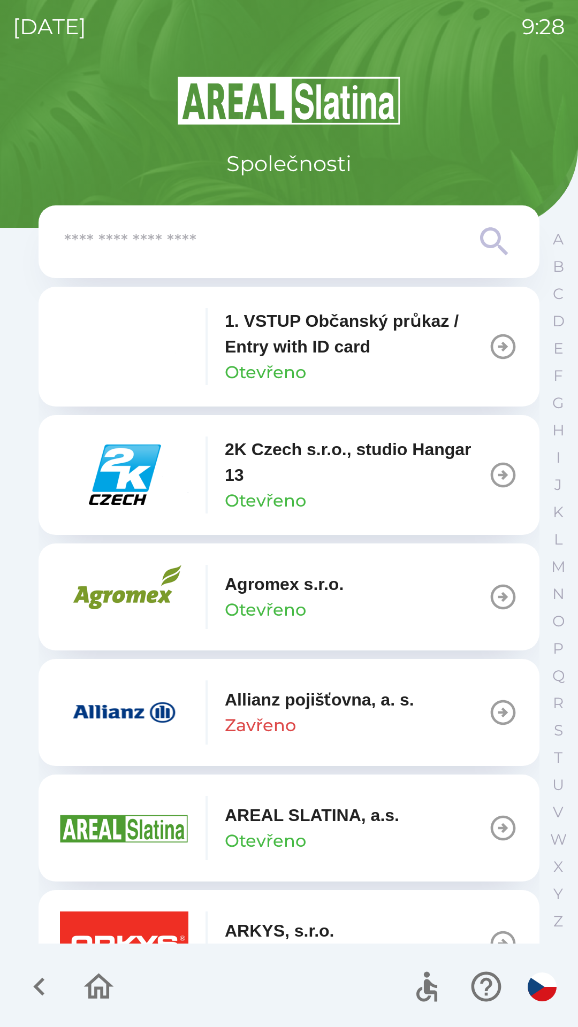
click at [94, 254] on input "text" at bounding box center [267, 241] width 406 height 29
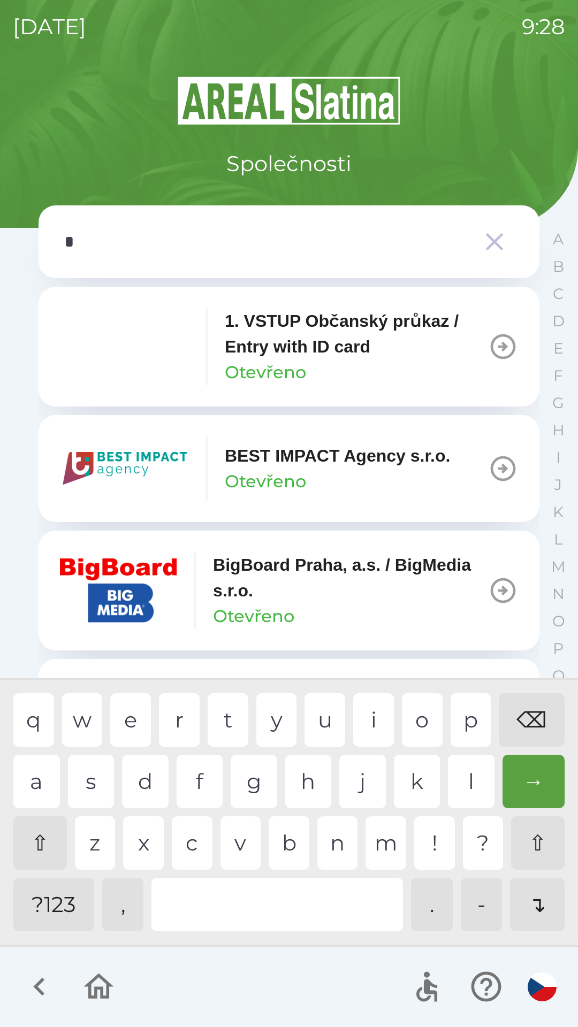
click at [282, 839] on div "b" at bounding box center [288, 842] width 41 height 53
type input "**"
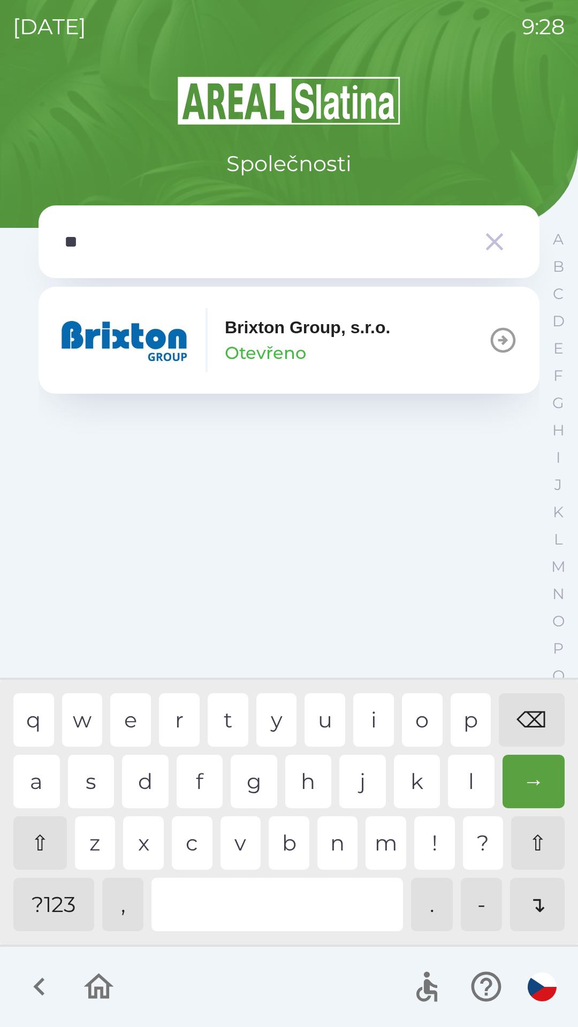
click at [185, 711] on div "r" at bounding box center [179, 719] width 41 height 53
click at [119, 339] on img "button" at bounding box center [124, 340] width 128 height 64
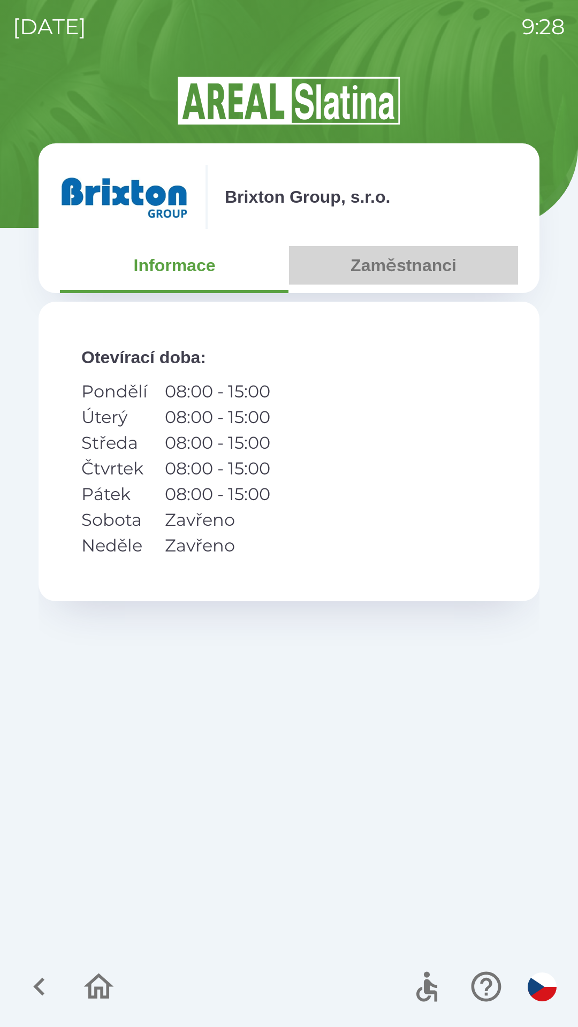
click at [391, 263] on button "Zaměstnanci" at bounding box center [403, 265] width 229 height 39
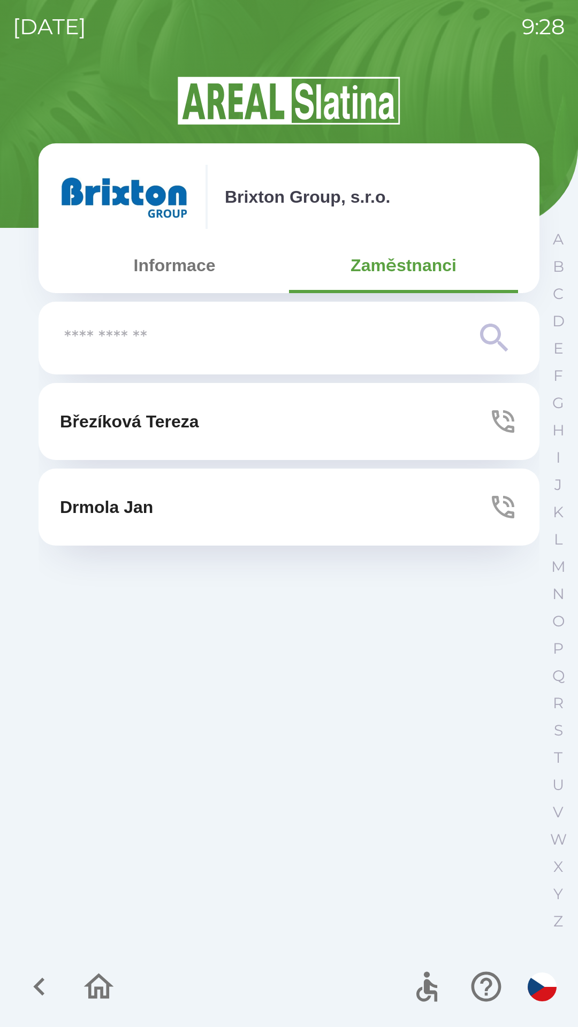
click at [106, 423] on p "Březíková Tereza" at bounding box center [129, 422] width 139 height 26
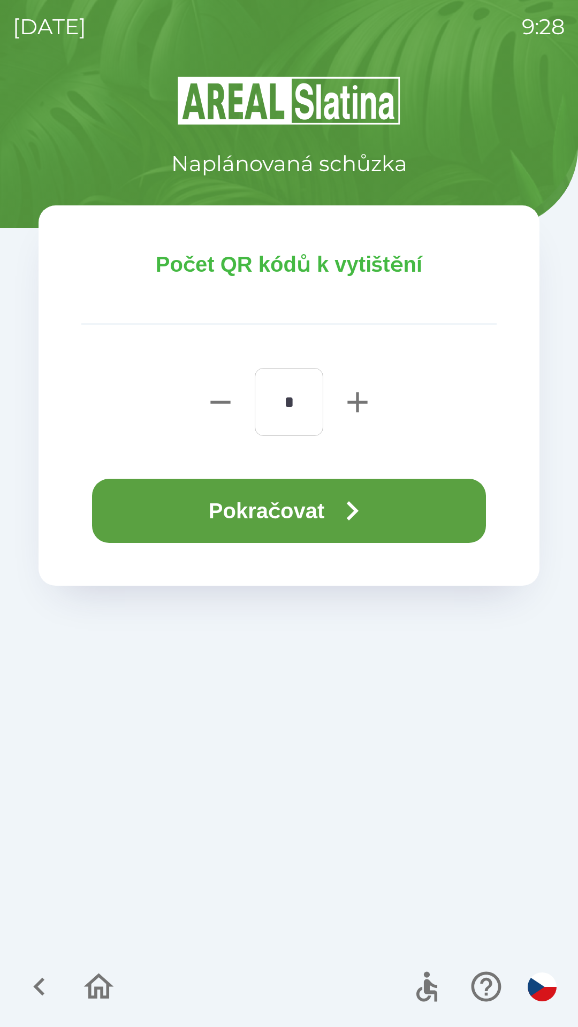
click at [192, 512] on button "Pokračovat" at bounding box center [289, 511] width 394 height 64
